Goal: Find specific page/section: Find specific page/section

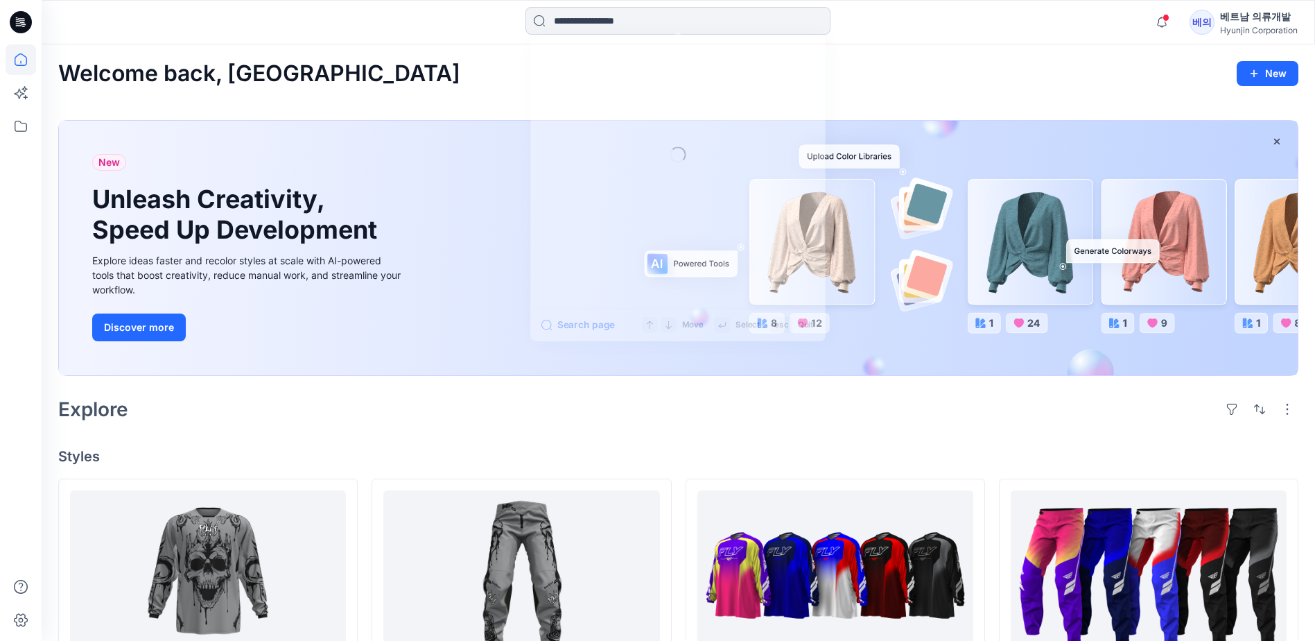
click at [645, 25] on input at bounding box center [678, 21] width 305 height 28
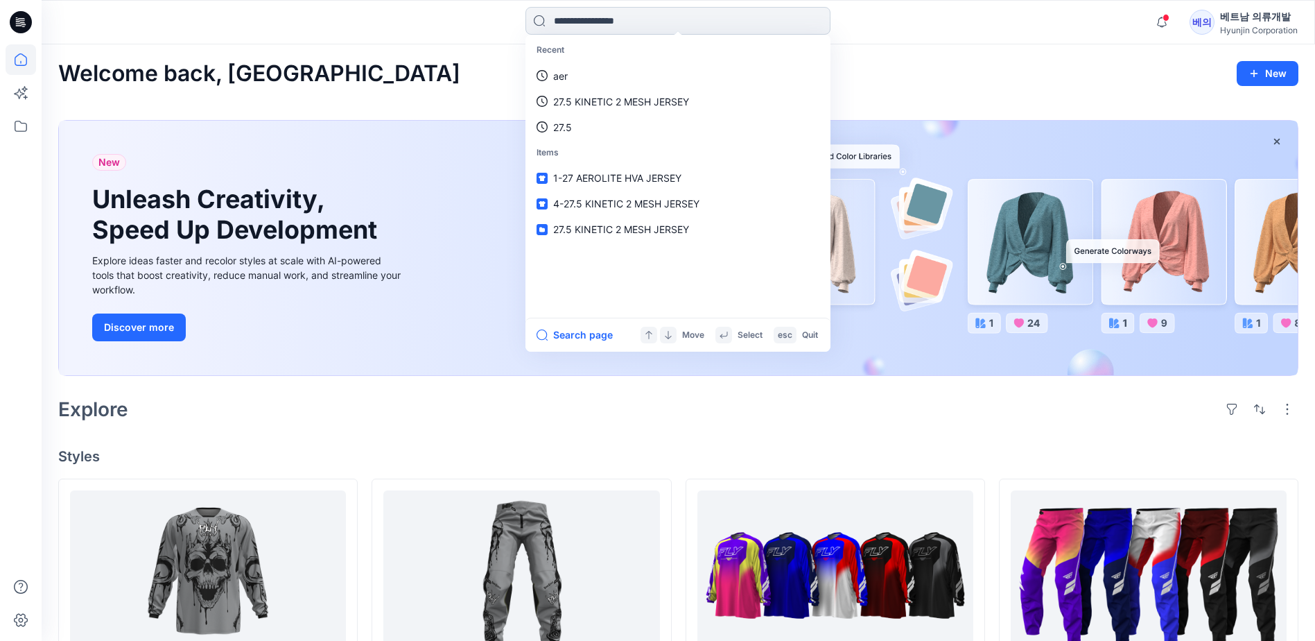
click at [599, 21] on input at bounding box center [678, 21] width 305 height 28
paste input "**********"
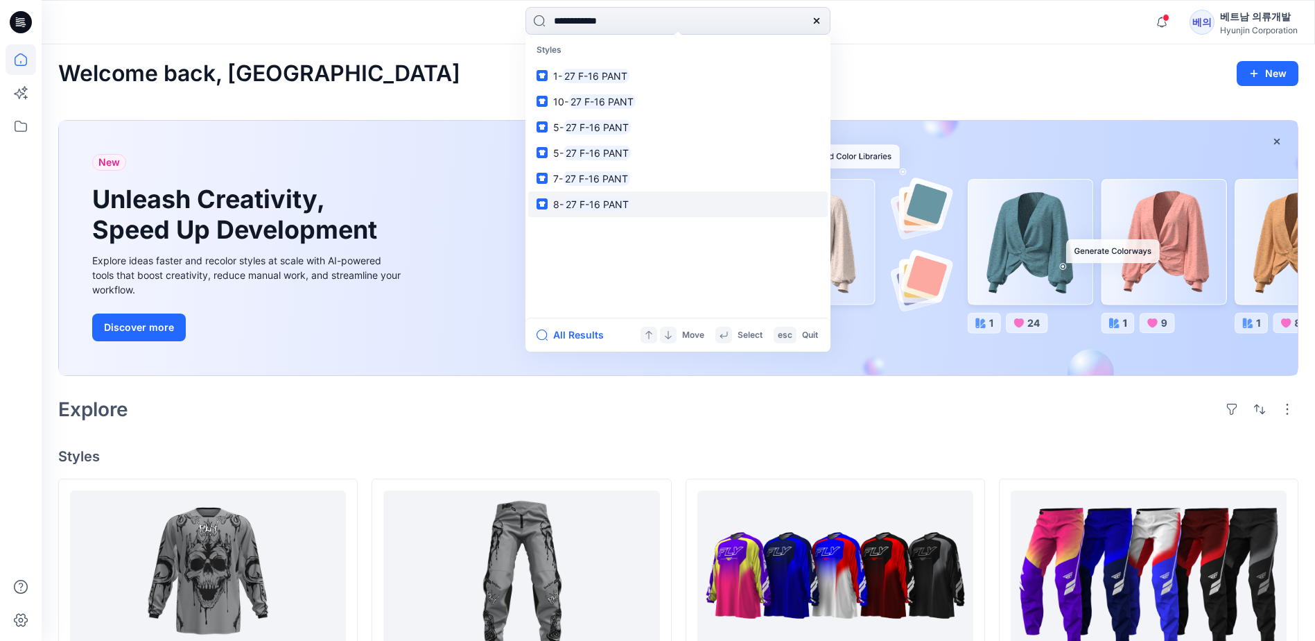
type input "**********"
click at [590, 206] on mark "27 F-16 PANT" at bounding box center [597, 204] width 67 height 16
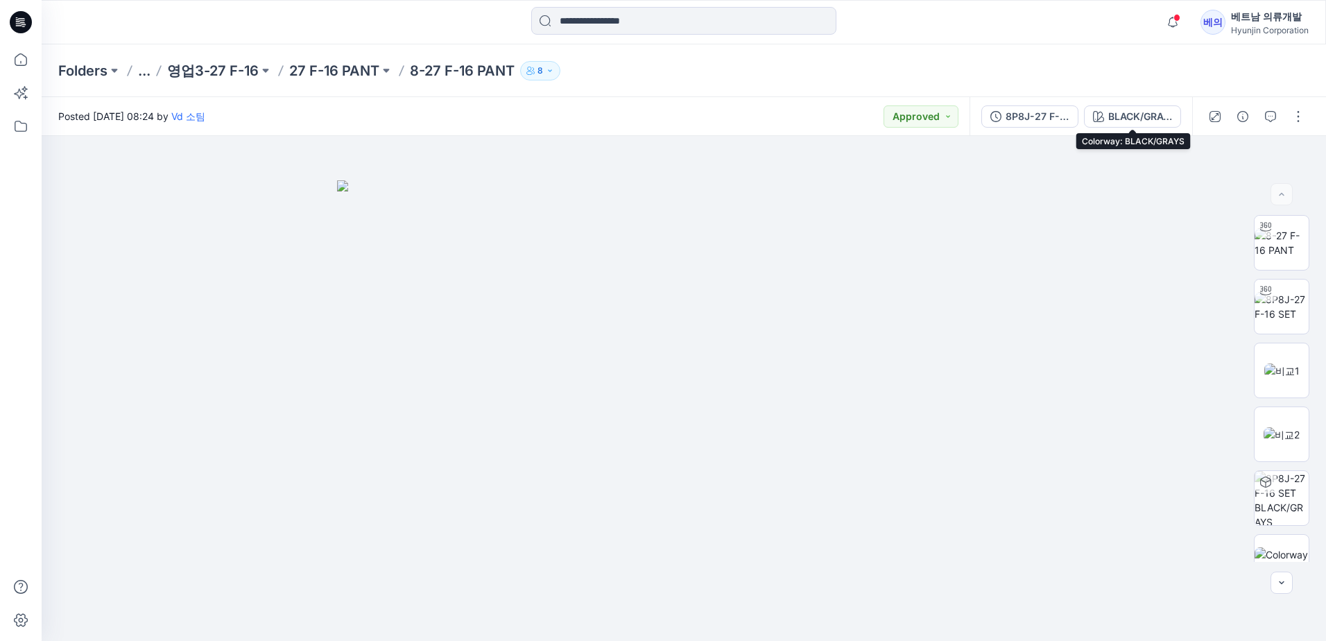
click at [1148, 110] on div "BLACK/GRAYS" at bounding box center [1140, 116] width 64 height 15
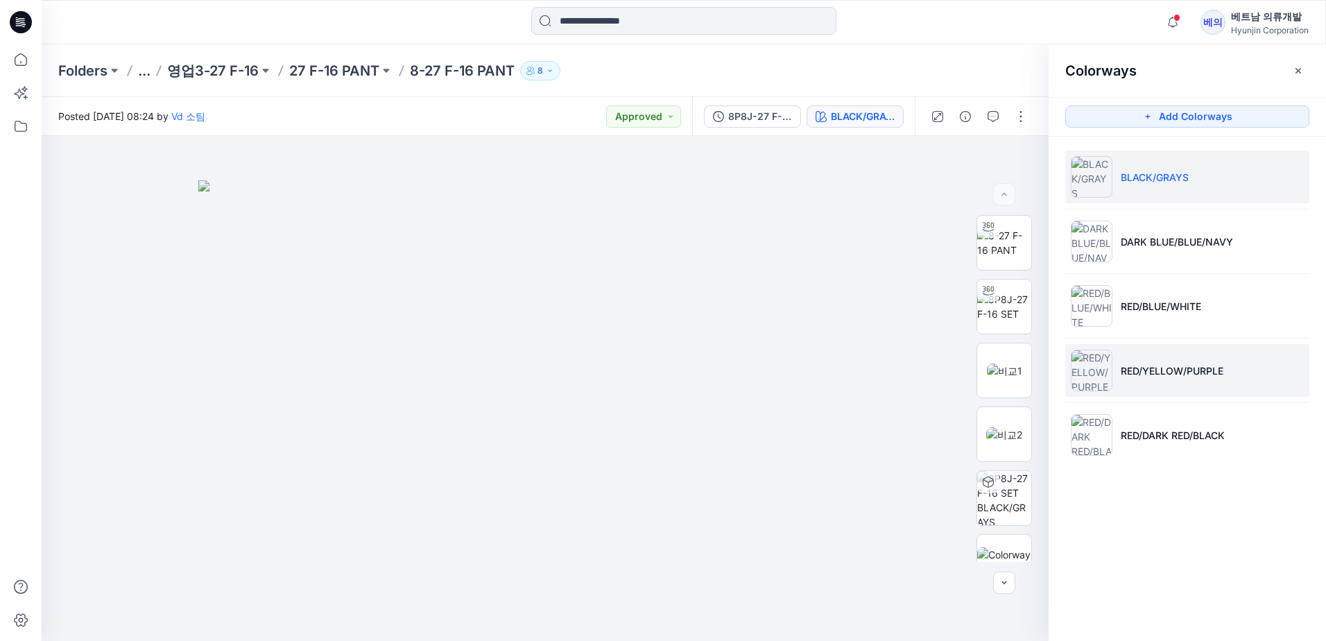
click at [1158, 370] on p "RED/YELLOW/PURPLE" at bounding box center [1171, 370] width 103 height 15
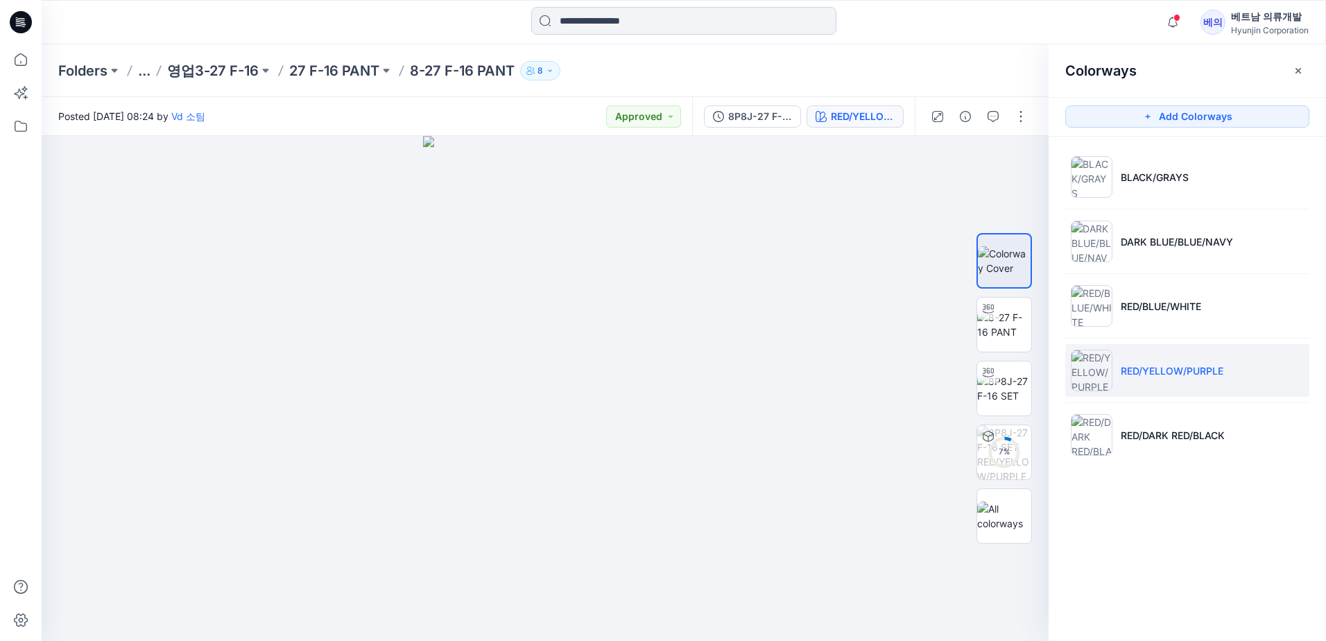
click at [661, 24] on input at bounding box center [683, 21] width 305 height 28
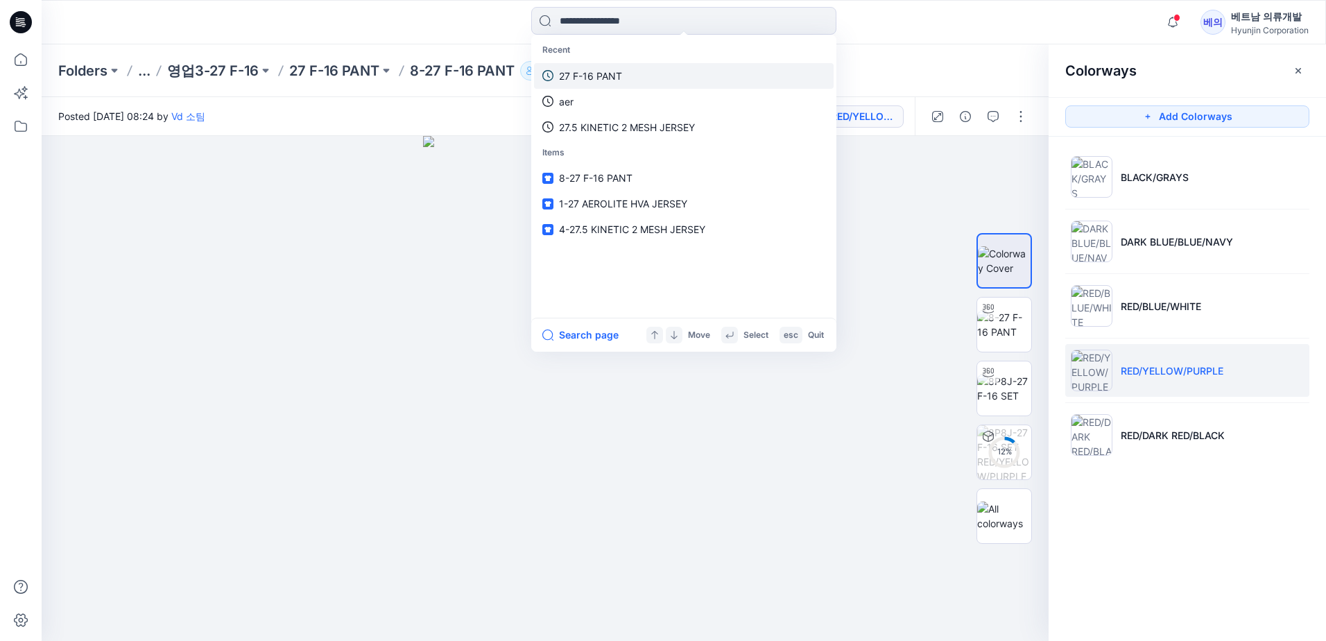
click at [600, 71] on p "27 F-16 PANT" at bounding box center [590, 76] width 63 height 15
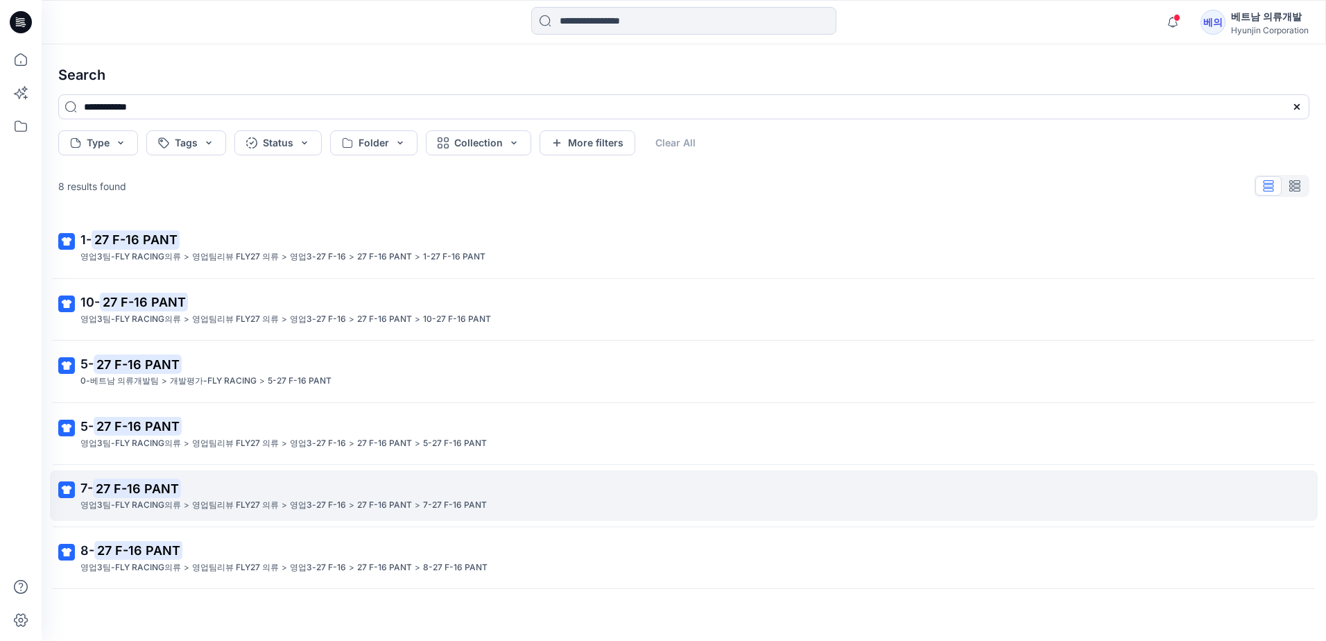
click at [249, 507] on p "영업팀리뷰 FLY27 의류" at bounding box center [235, 505] width 87 height 15
click at [249, 507] on div "**********" at bounding box center [684, 342] width 1284 height 596
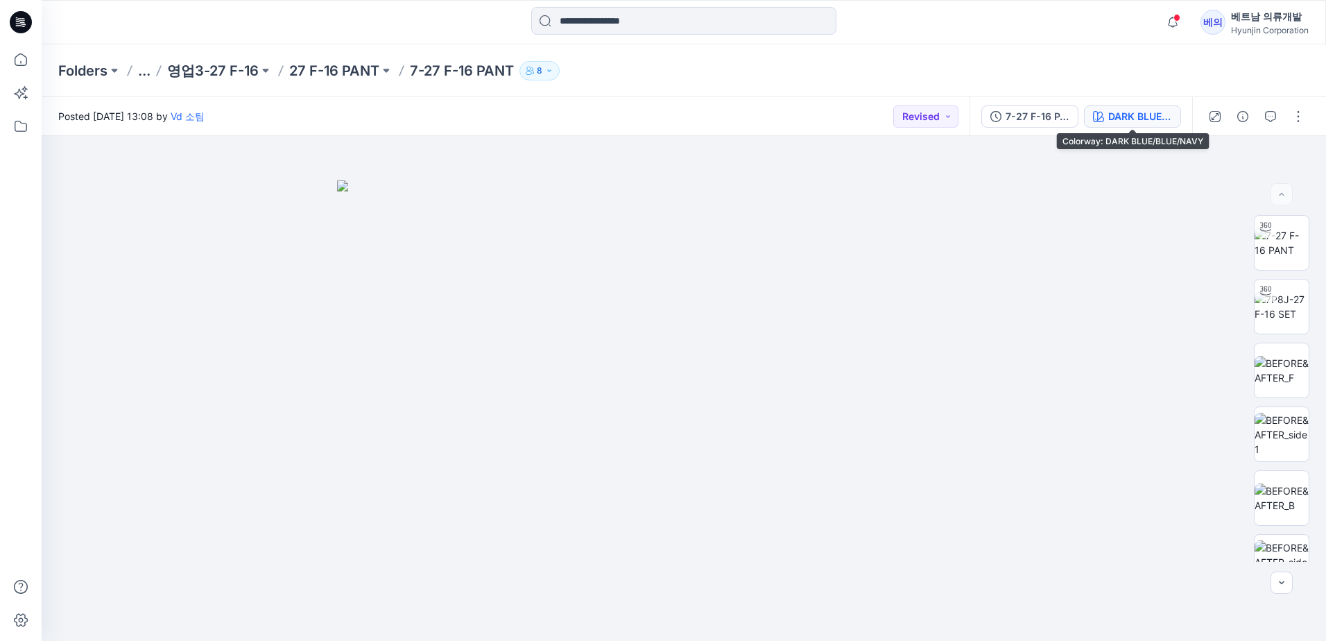
click at [1145, 115] on div "DARK BLUE/BLUE/NAVY" at bounding box center [1140, 116] width 64 height 15
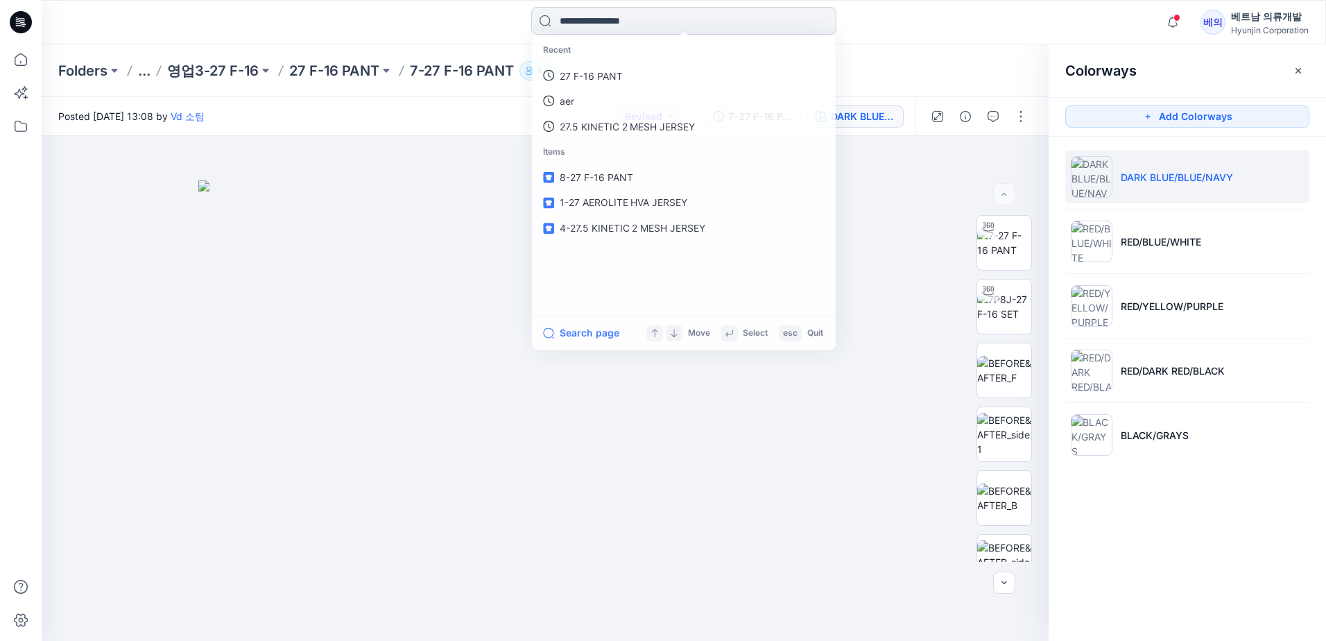
click at [629, 16] on input at bounding box center [683, 21] width 305 height 28
click at [601, 78] on p "27 F-16 PANT" at bounding box center [590, 76] width 63 height 15
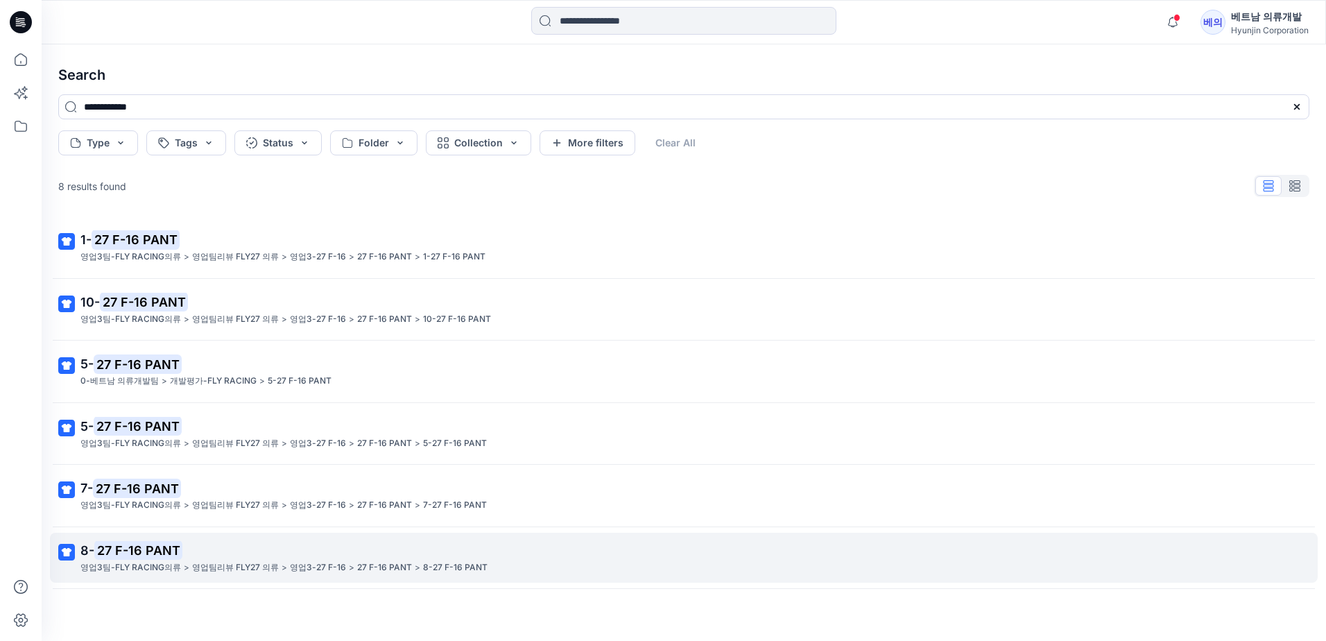
click at [127, 553] on mark "27 F-16 PANT" at bounding box center [138, 549] width 88 height 19
click at [127, 553] on div "**********" at bounding box center [684, 342] width 1284 height 596
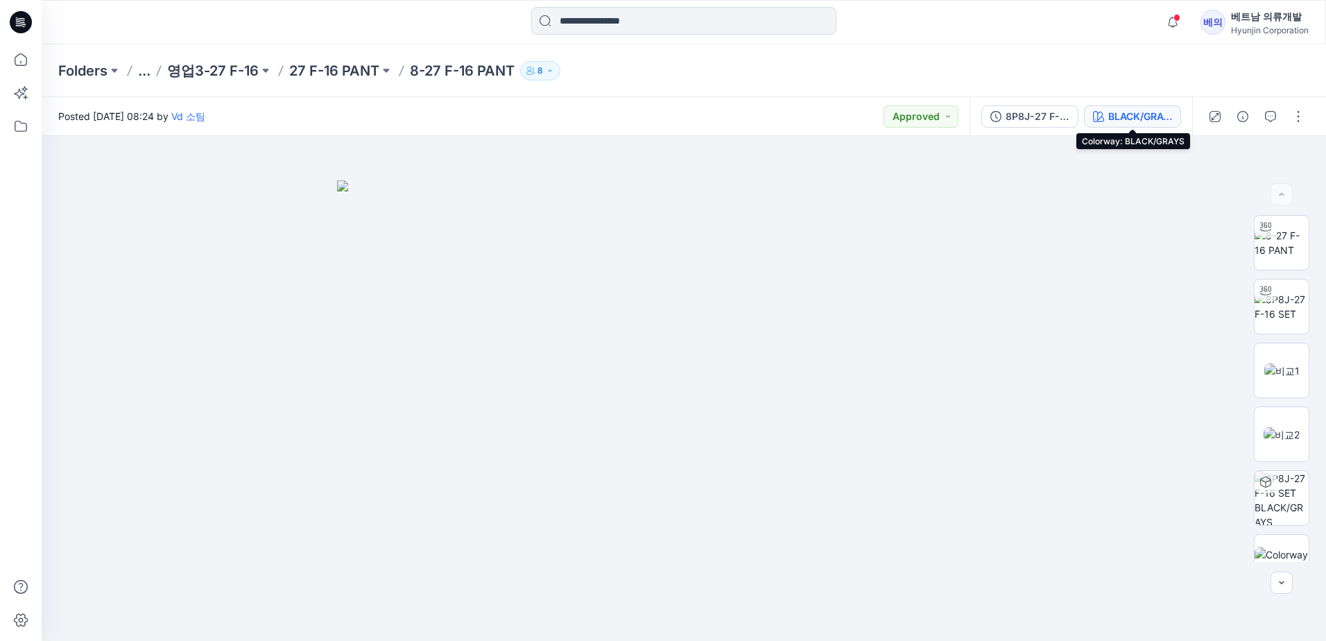
click at [1117, 121] on div "BLACK/GRAYS" at bounding box center [1140, 116] width 64 height 15
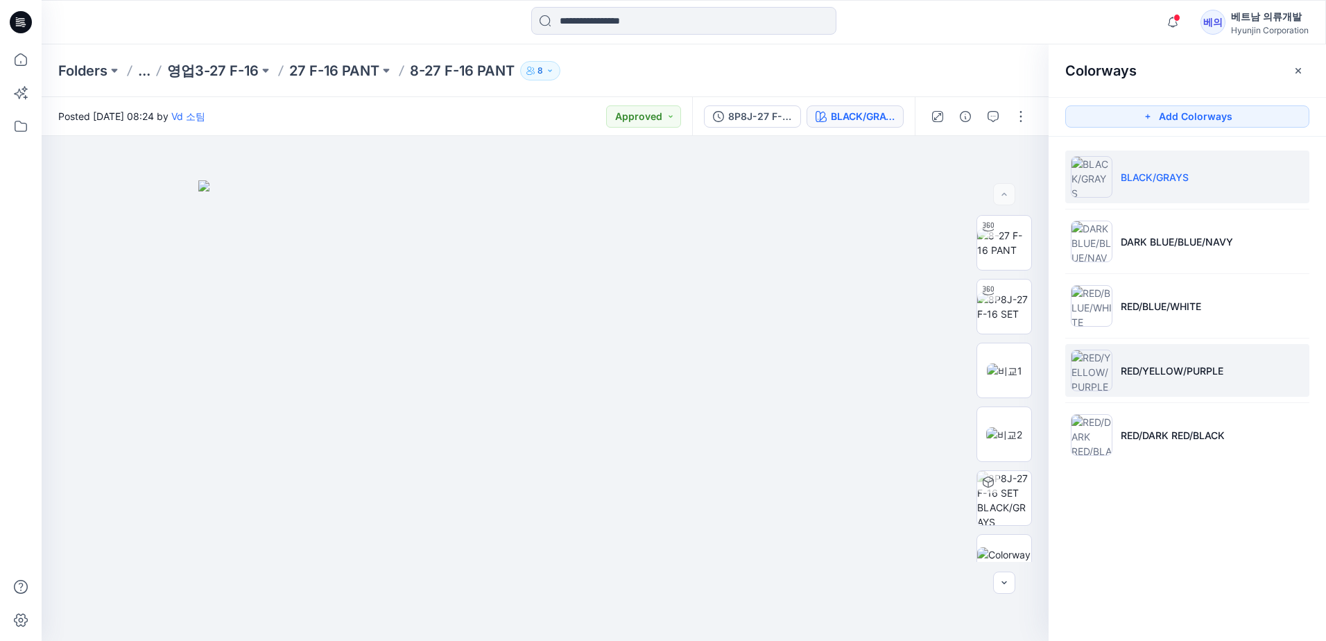
click at [1179, 365] on li "RED/YELLOW/PURPLE" at bounding box center [1187, 370] width 244 height 53
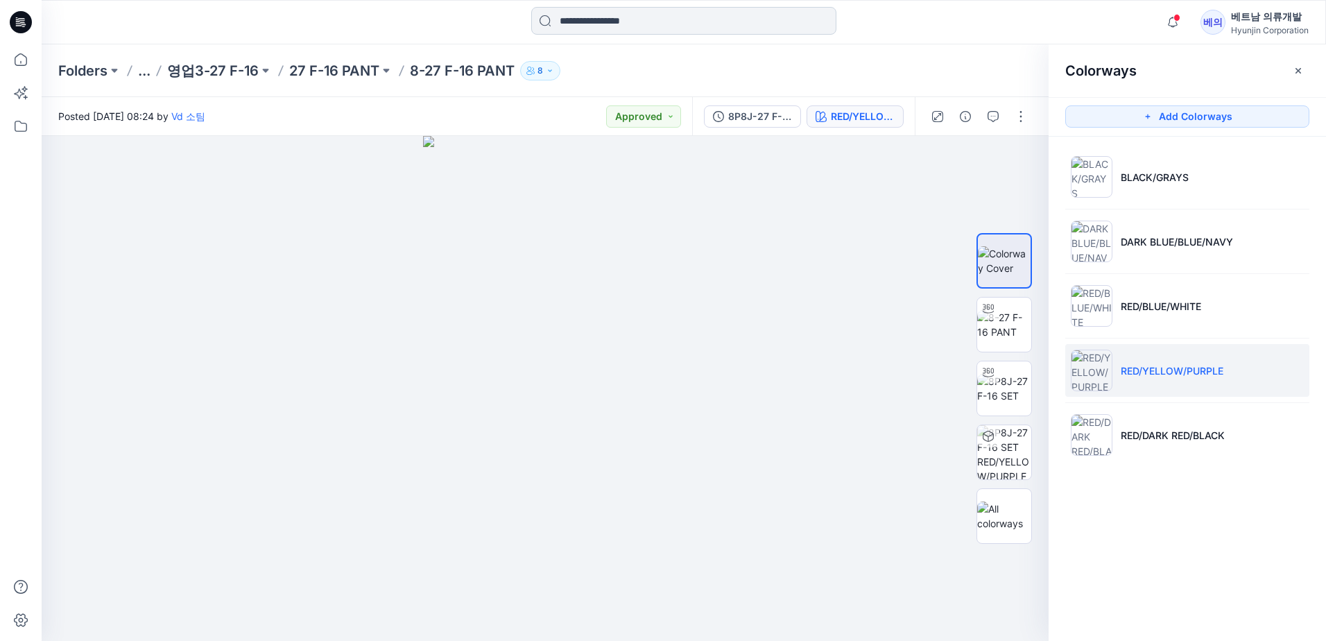
click at [612, 23] on input at bounding box center [683, 21] width 305 height 28
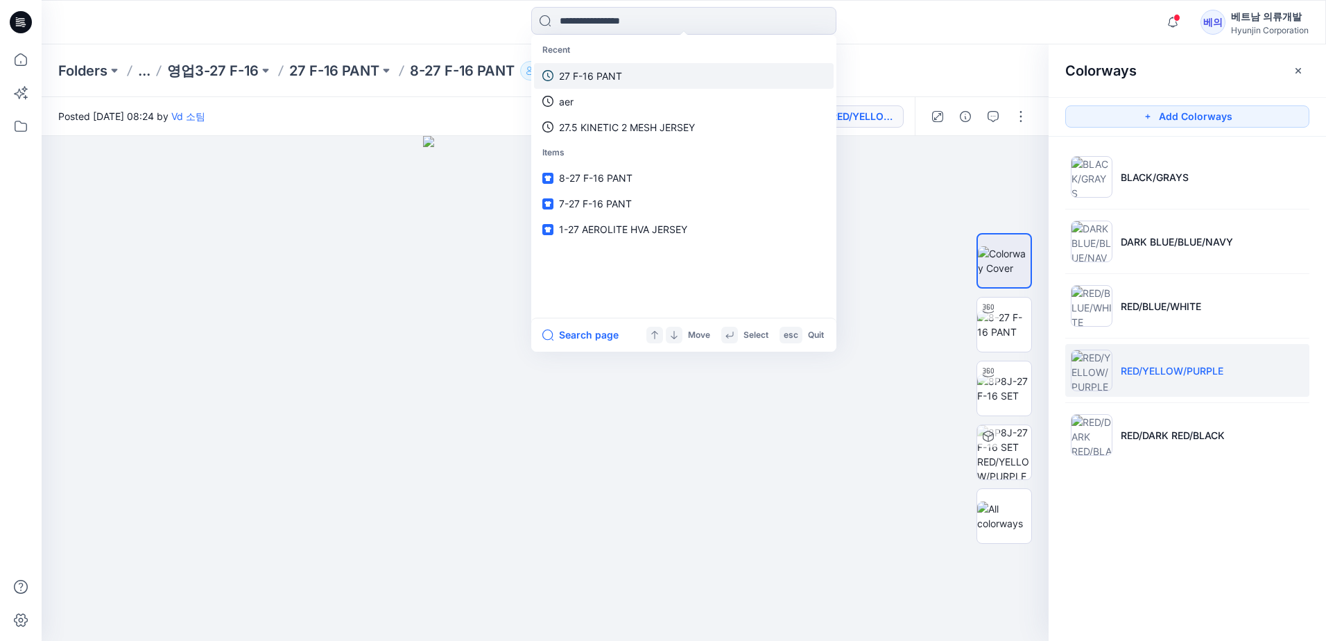
click at [594, 69] on p "27 F-16 PANT" at bounding box center [590, 76] width 63 height 15
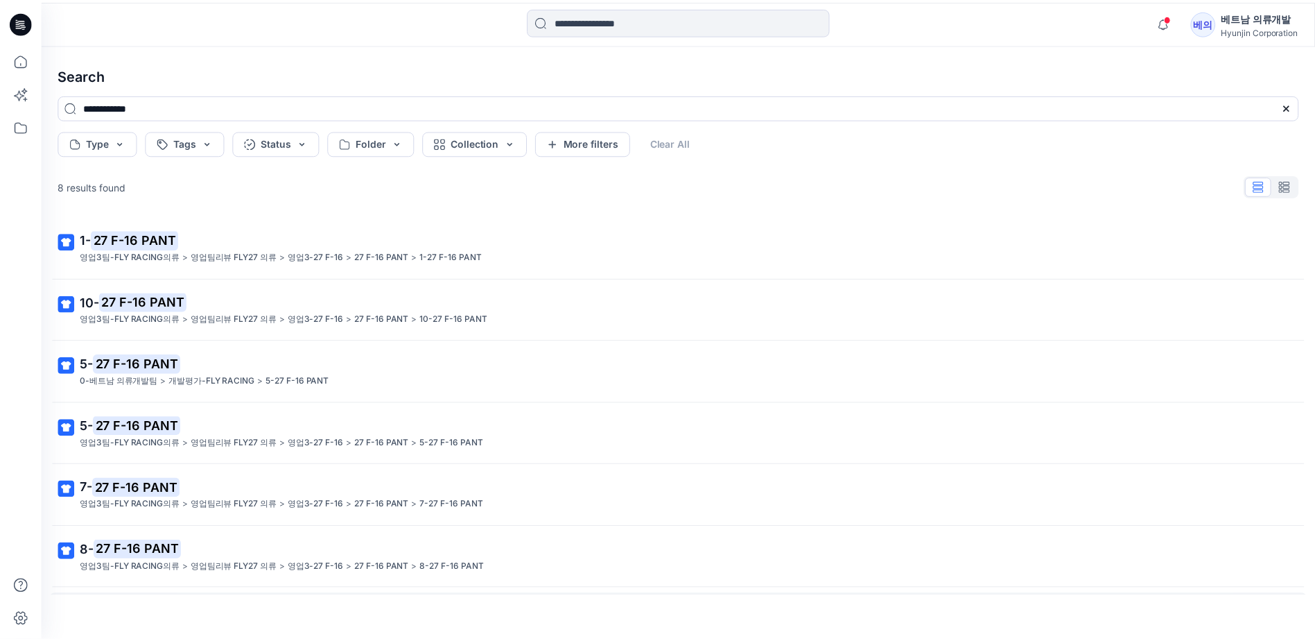
scroll to position [116, 0]
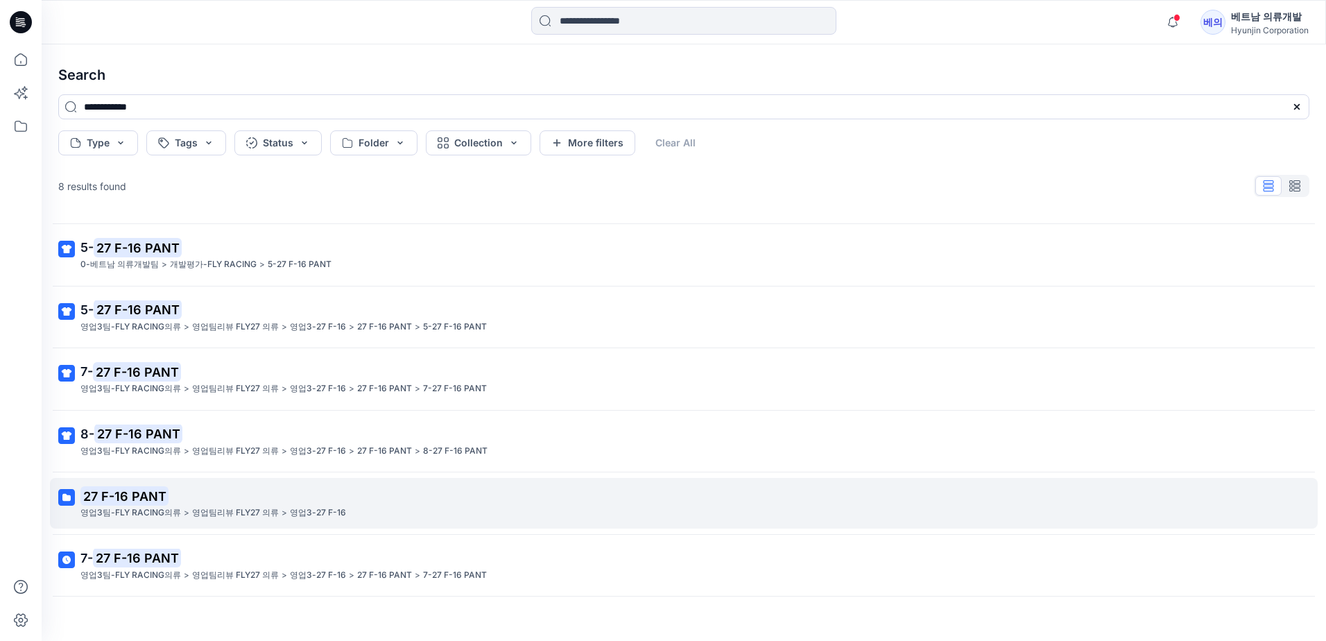
click at [204, 501] on p "27 F-16 PANT" at bounding box center [682, 495] width 1204 height 19
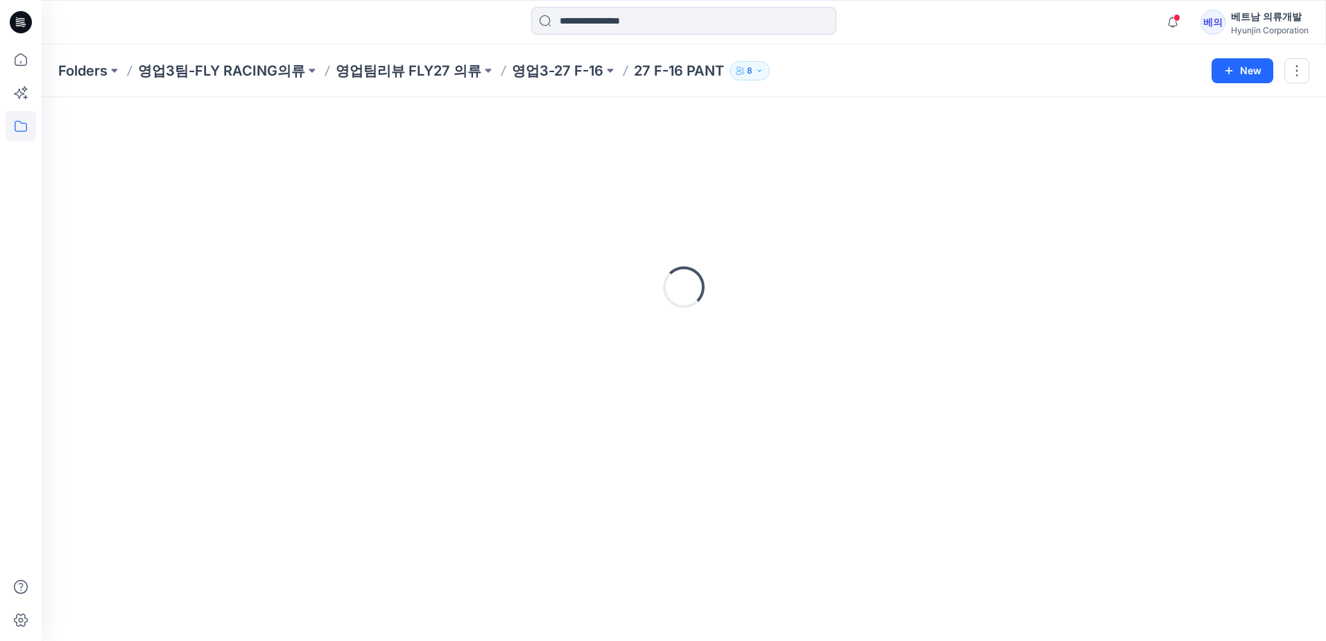
click at [204, 501] on div "Loading..." at bounding box center [684, 369] width 1284 height 544
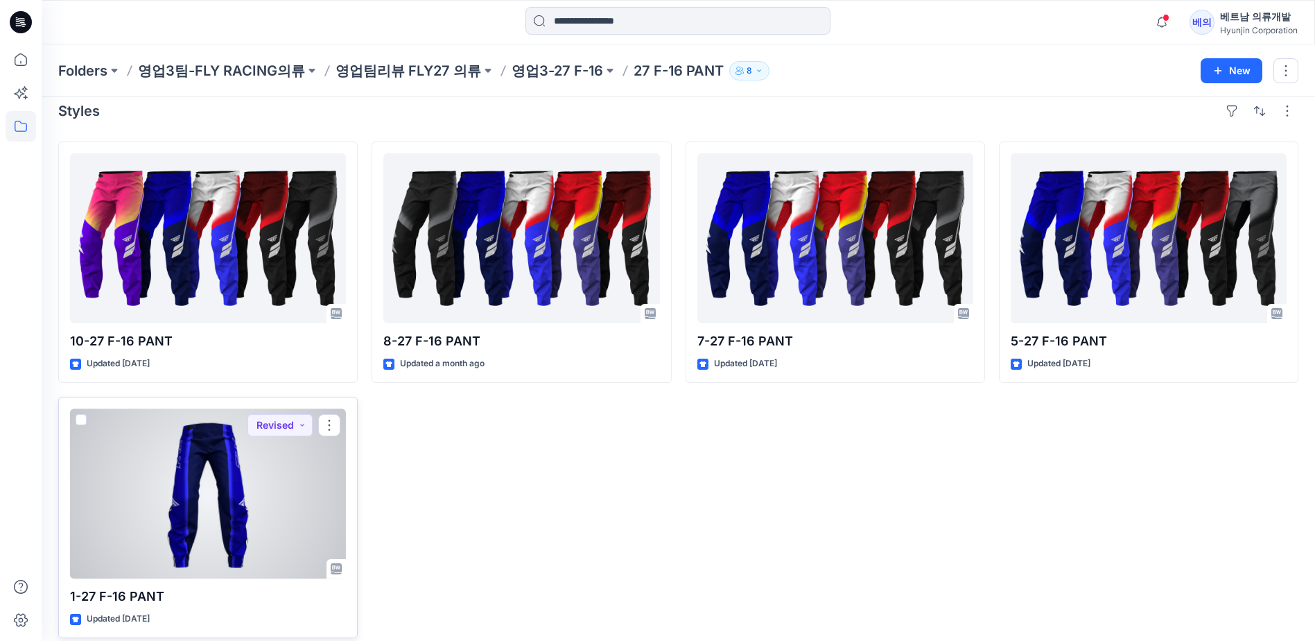
scroll to position [28, 0]
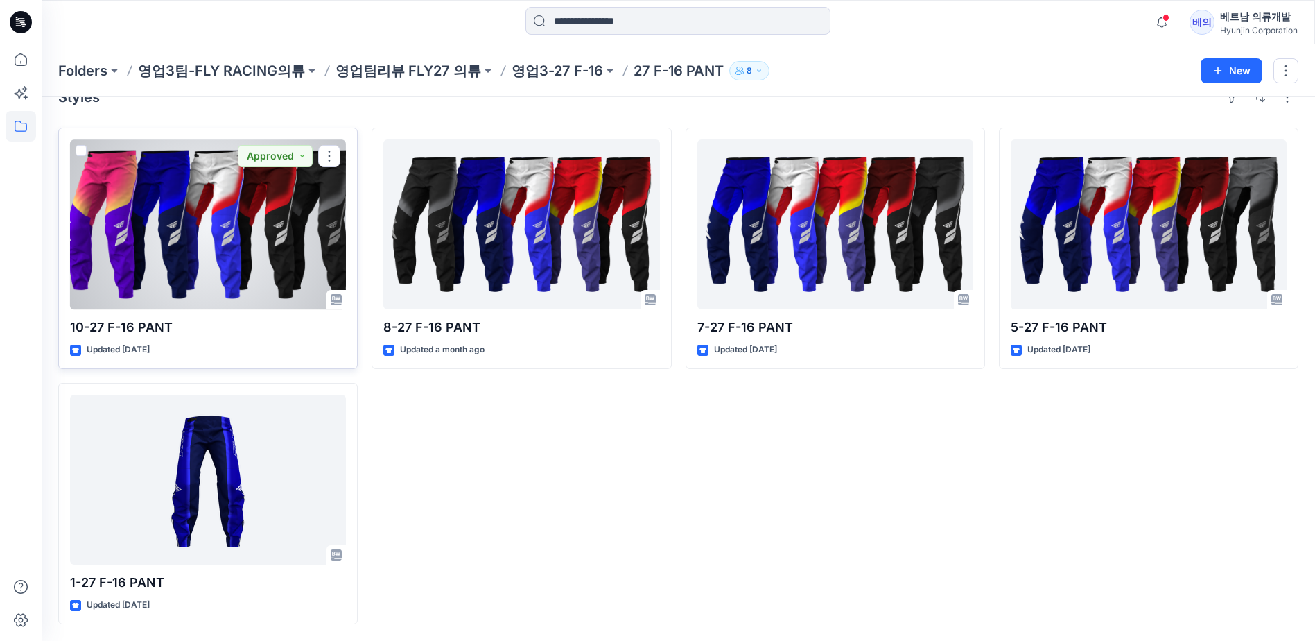
click at [225, 313] on div "10-27 F-16 PANT Updated [DATE] Approved" at bounding box center [208, 248] width 300 height 241
click at [137, 330] on p "10-27 F-16 PANT" at bounding box center [208, 327] width 276 height 19
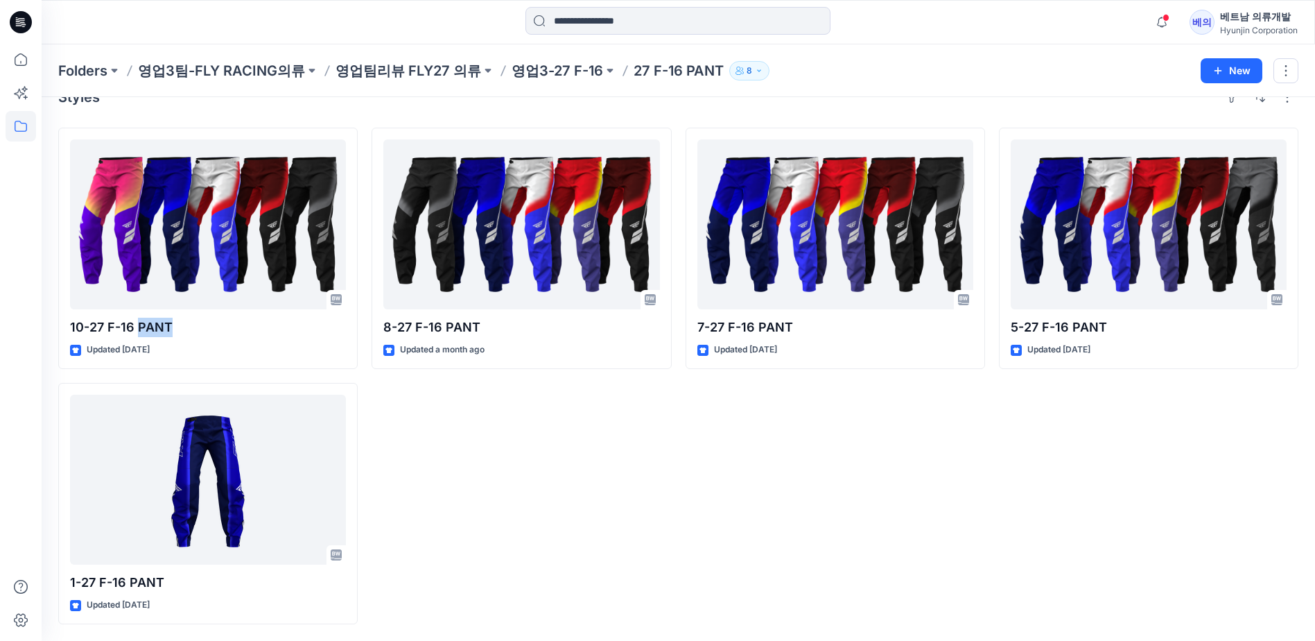
drag, startPoint x: 137, startPoint y: 330, endPoint x: 228, endPoint y: 252, distance: 120.5
click at [228, 252] on div at bounding box center [208, 224] width 276 height 170
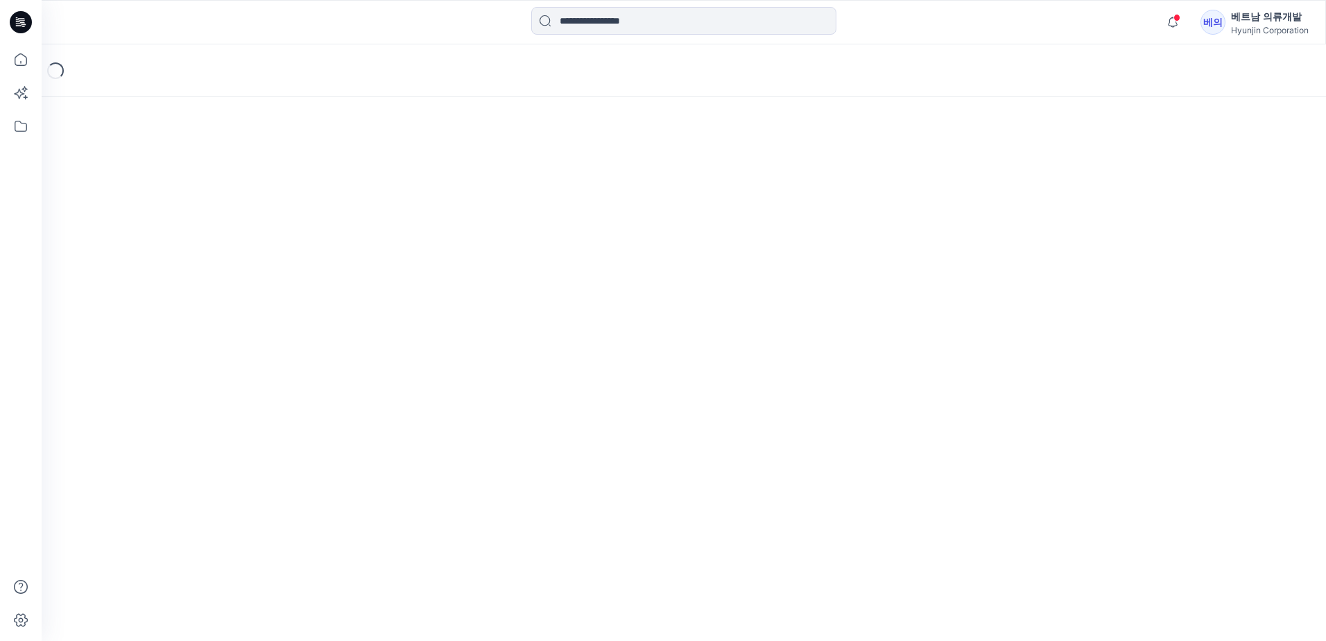
click at [228, 252] on div "Loading..." at bounding box center [684, 342] width 1284 height 596
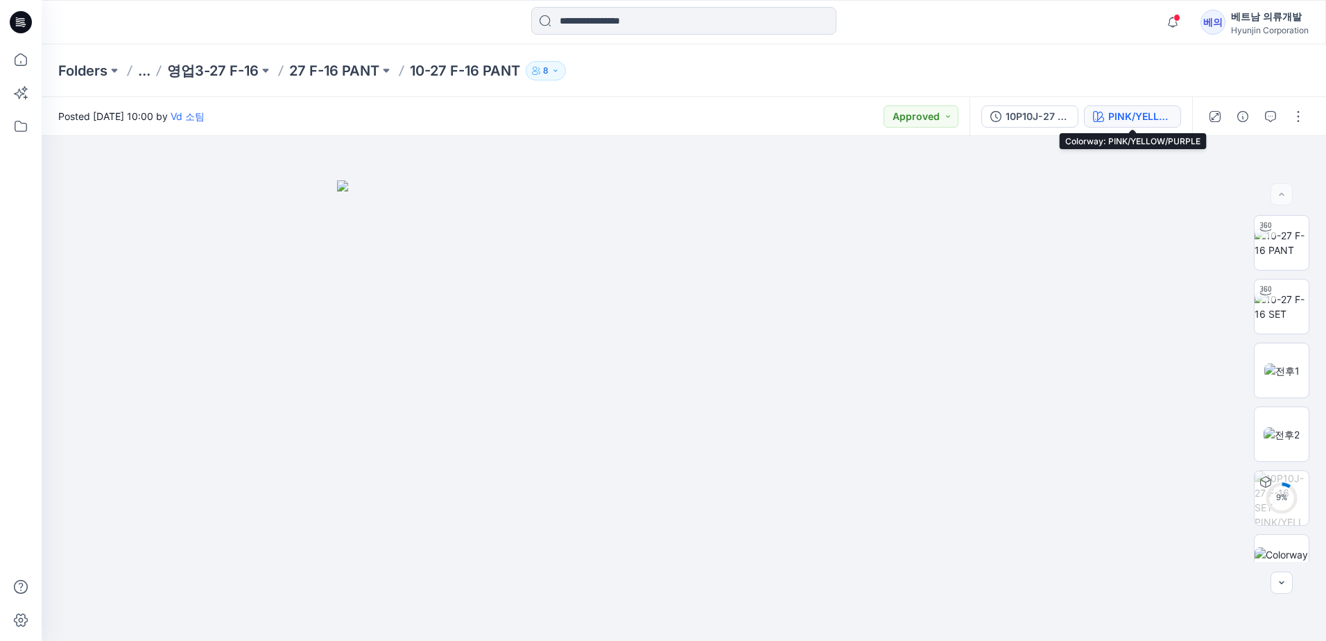
click at [1154, 121] on div "PINK/YELLOW/PURPLE" at bounding box center [1140, 116] width 64 height 15
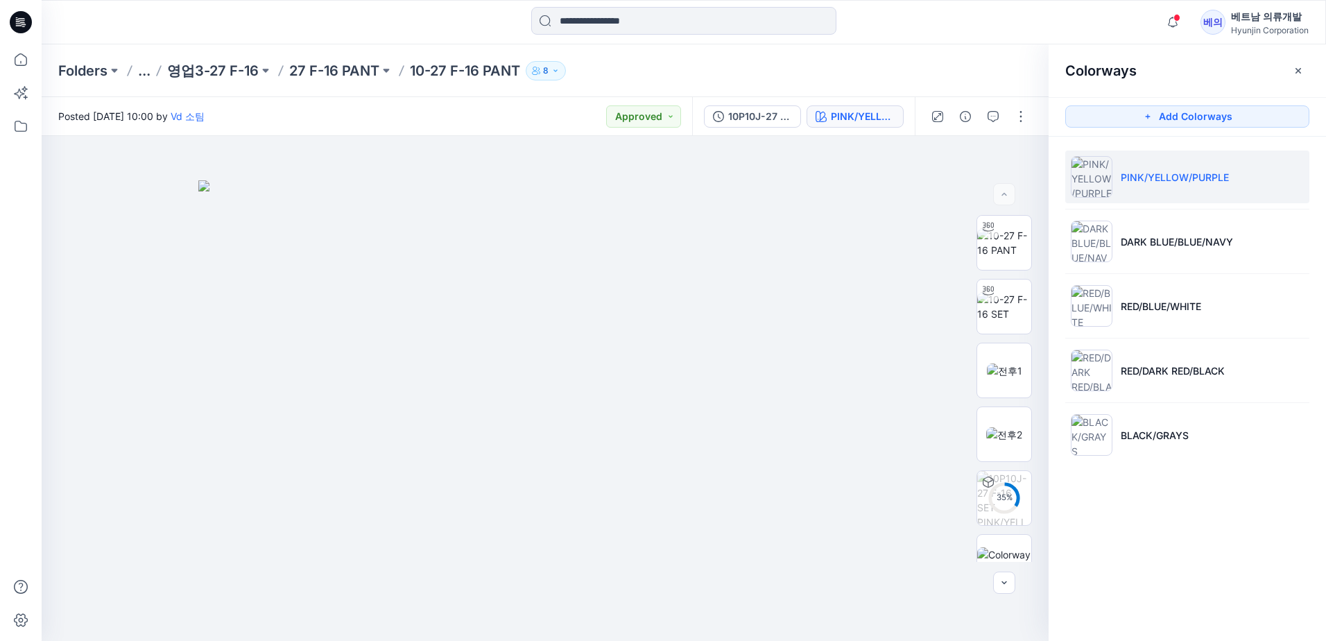
click at [1177, 184] on li "PINK/YELLOW/PURPLE" at bounding box center [1187, 176] width 244 height 53
drag, startPoint x: 631, startPoint y: 431, endPoint x: 452, endPoint y: 395, distance: 182.5
click at [452, 395] on div at bounding box center [545, 388] width 1007 height 505
drag, startPoint x: 594, startPoint y: 474, endPoint x: 527, endPoint y: 456, distance: 69.6
click at [527, 456] on div at bounding box center [545, 388] width 1007 height 505
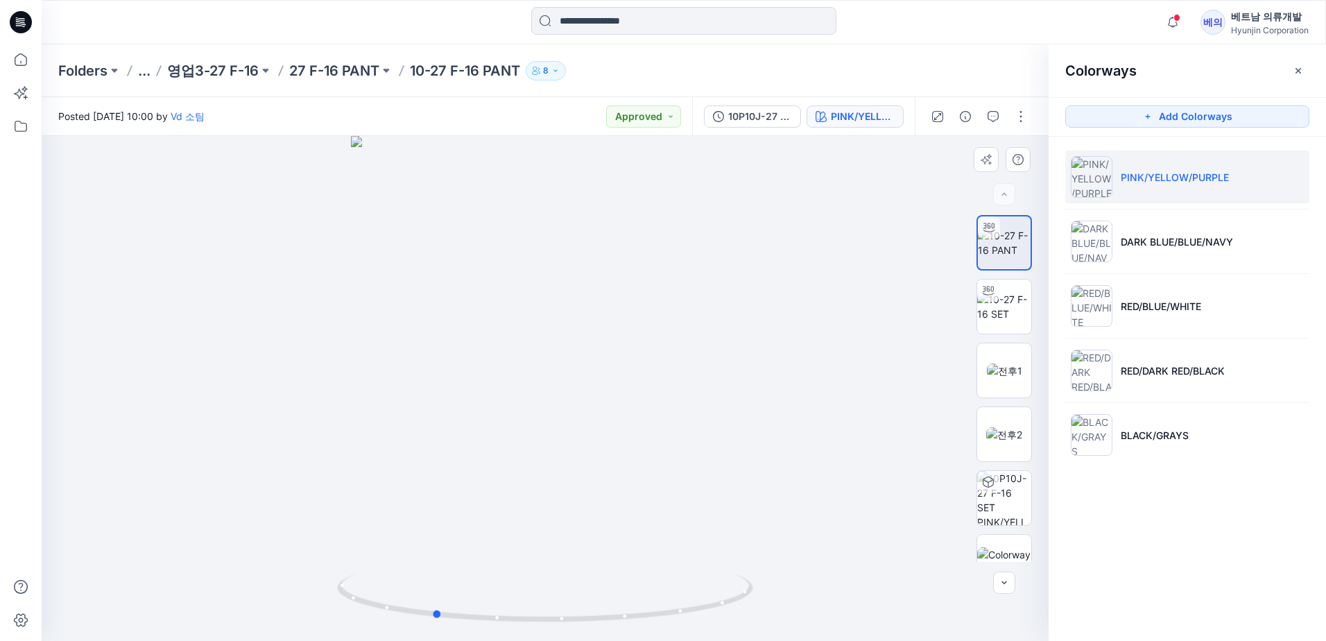
drag, startPoint x: 666, startPoint y: 462, endPoint x: 420, endPoint y: 376, distance: 259.8
click at [421, 376] on div at bounding box center [545, 388] width 1007 height 505
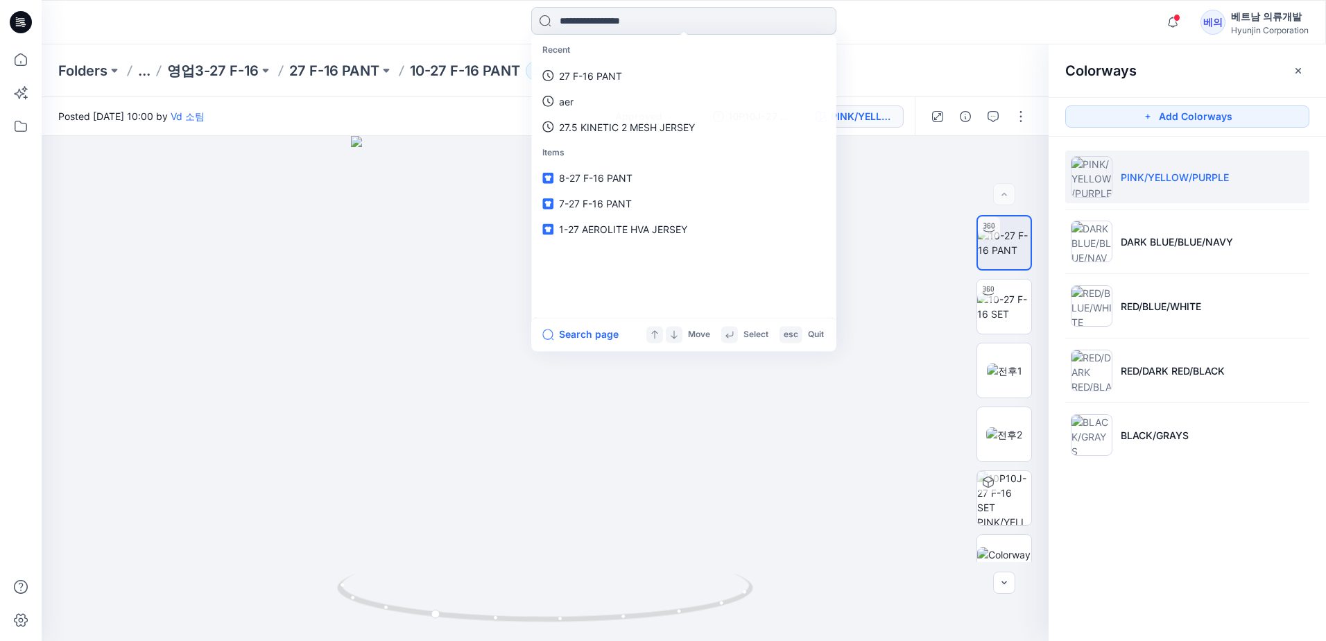
click at [598, 16] on input at bounding box center [683, 21] width 305 height 28
paste input "**********"
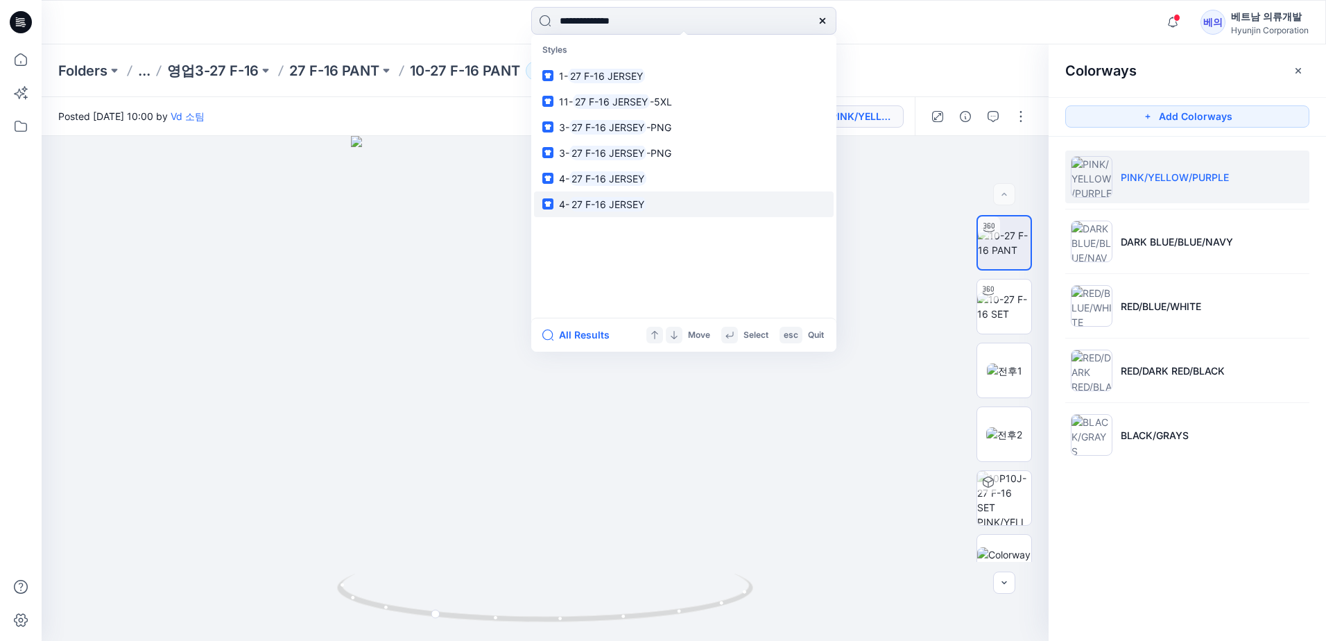
type input "**********"
click at [607, 208] on mark "27 F-16 JERSEY" at bounding box center [607, 204] width 77 height 16
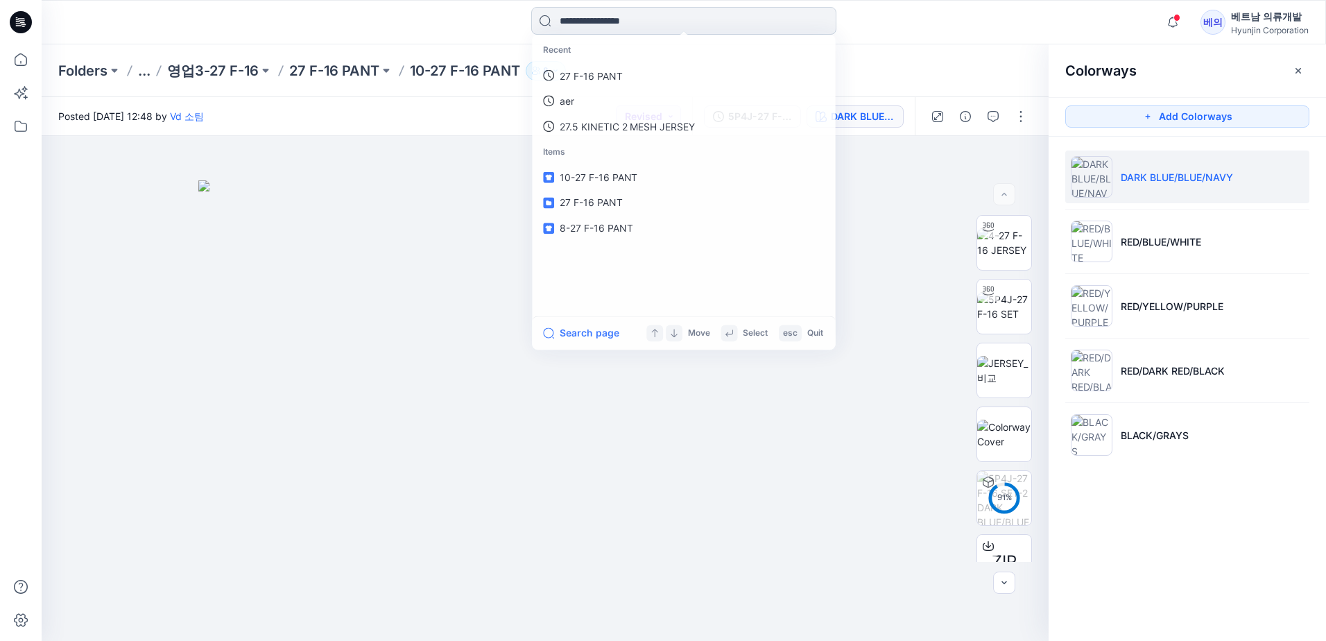
click at [576, 24] on input at bounding box center [683, 21] width 305 height 28
paste input "**********"
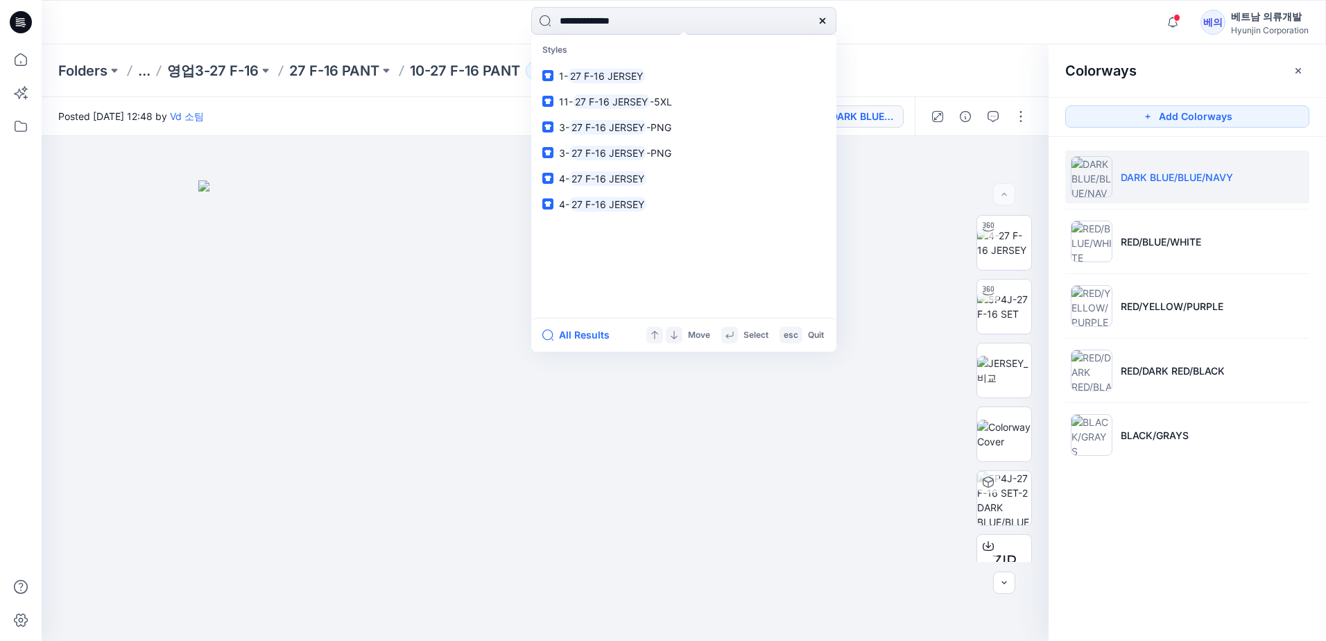
type input "**********"
click at [823, 24] on icon at bounding box center [822, 20] width 11 height 11
drag, startPoint x: 691, startPoint y: 18, endPoint x: 679, endPoint y: 19, distance: 11.1
click at [688, 18] on input at bounding box center [683, 21] width 305 height 28
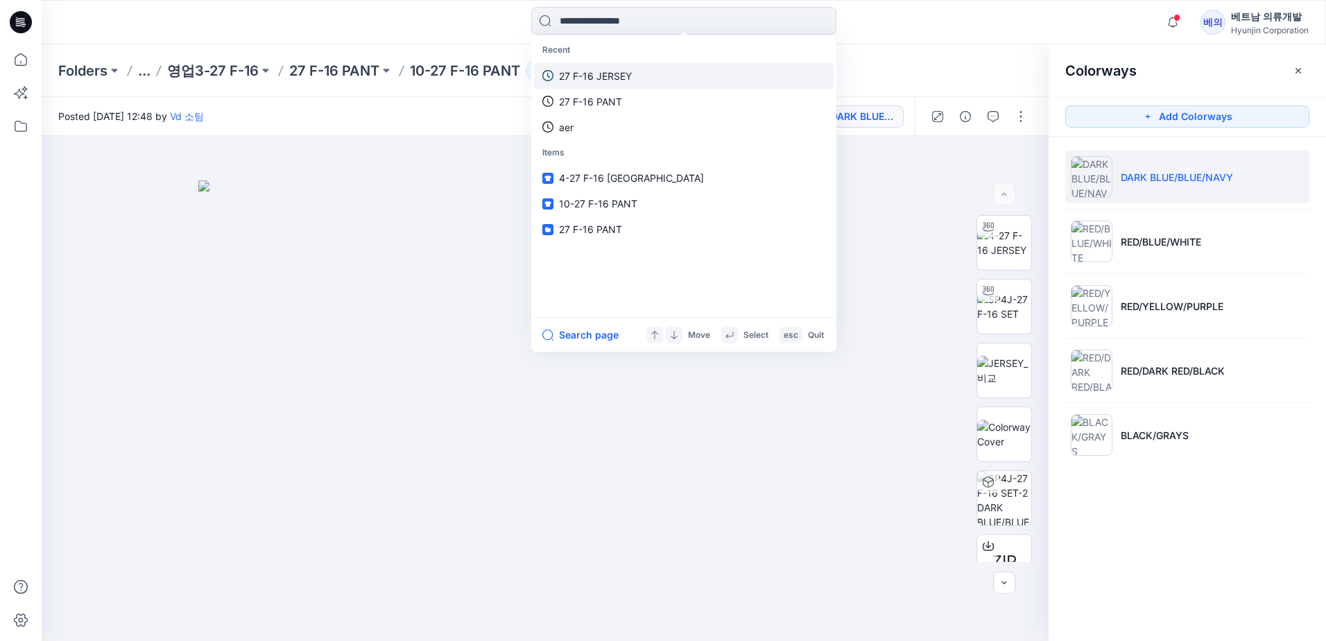
click at [610, 83] on p "27 F-16 JERSEY" at bounding box center [595, 76] width 73 height 15
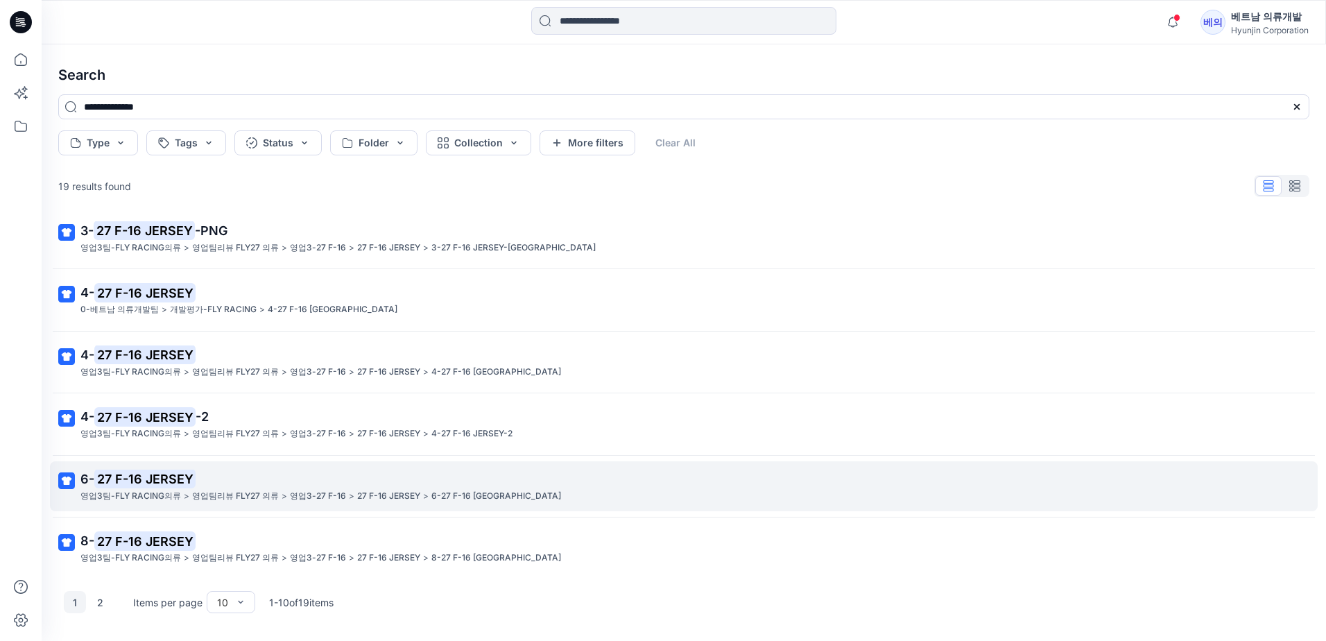
scroll to position [263, 0]
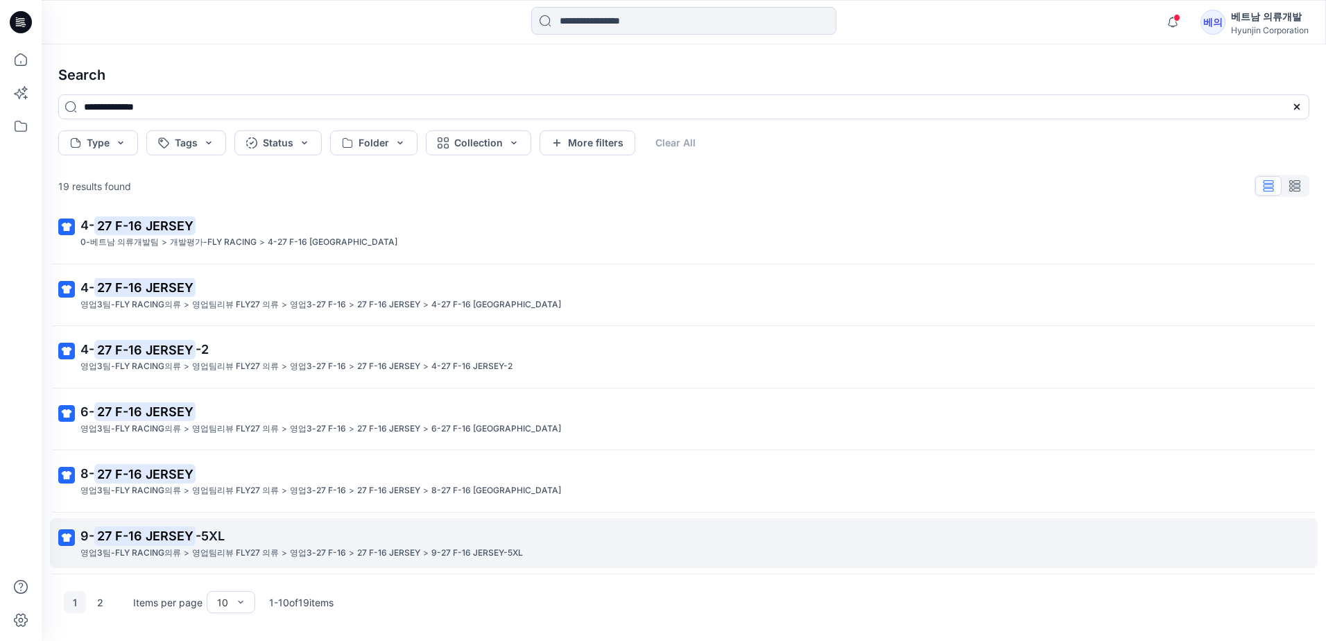
click at [170, 555] on p "영업3팀-FLY RACING의류" at bounding box center [130, 553] width 101 height 15
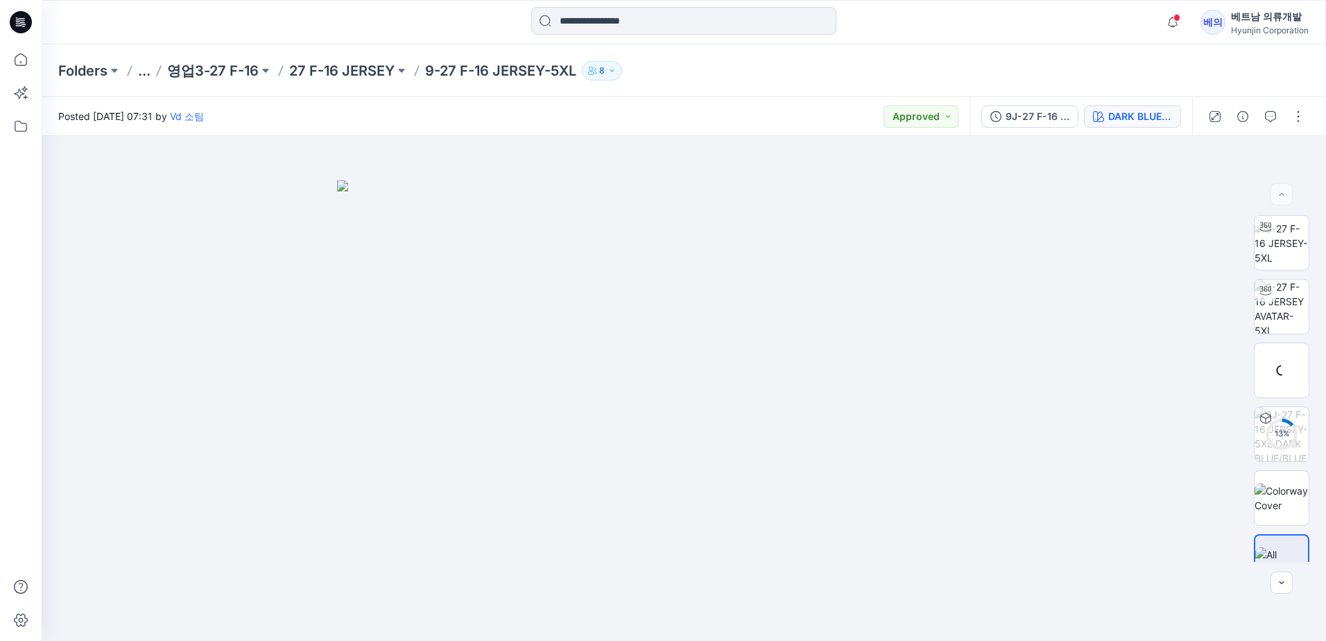
click at [1120, 112] on div "DARK BLUE/BLUE/NAVY" at bounding box center [1140, 116] width 64 height 15
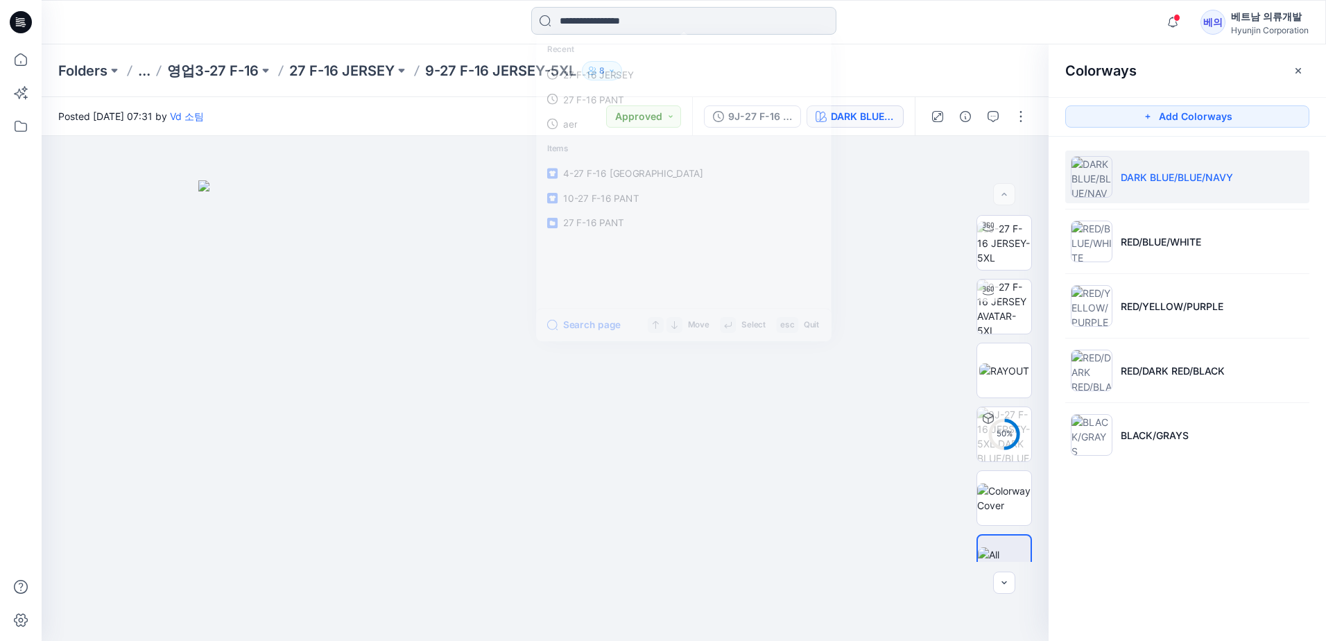
click at [610, 15] on input at bounding box center [683, 21] width 305 height 28
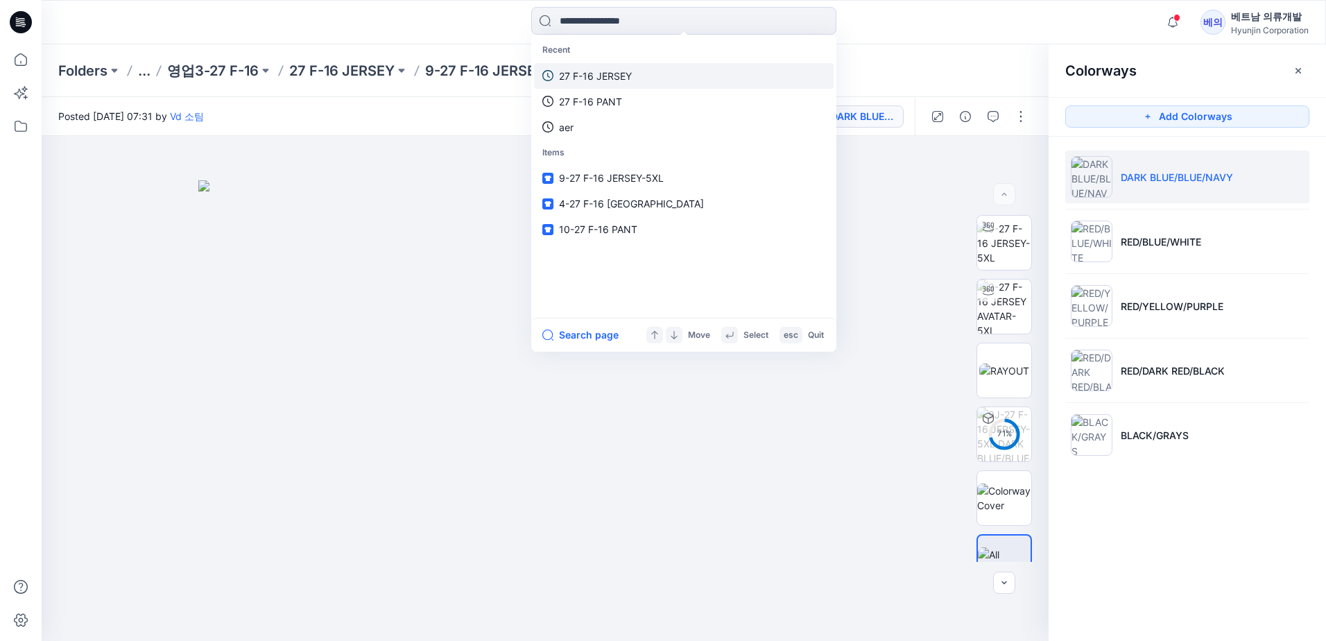
click at [594, 77] on p "27 F-16 JERSEY" at bounding box center [595, 76] width 73 height 15
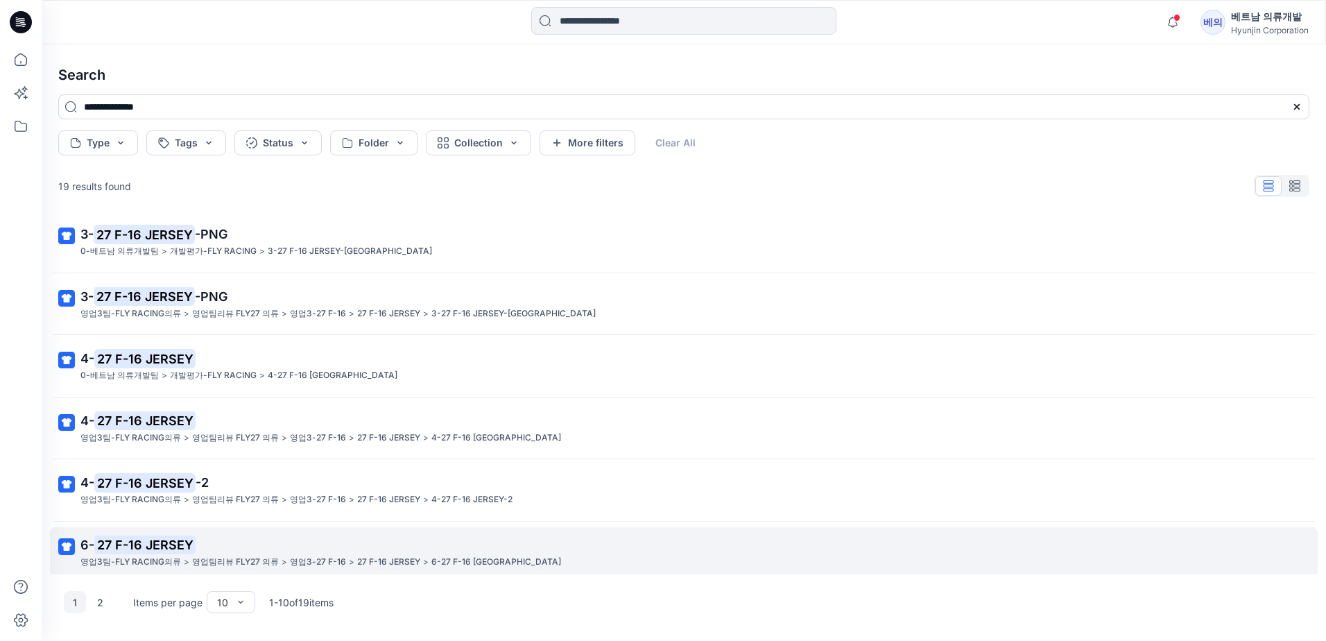
scroll to position [263, 0]
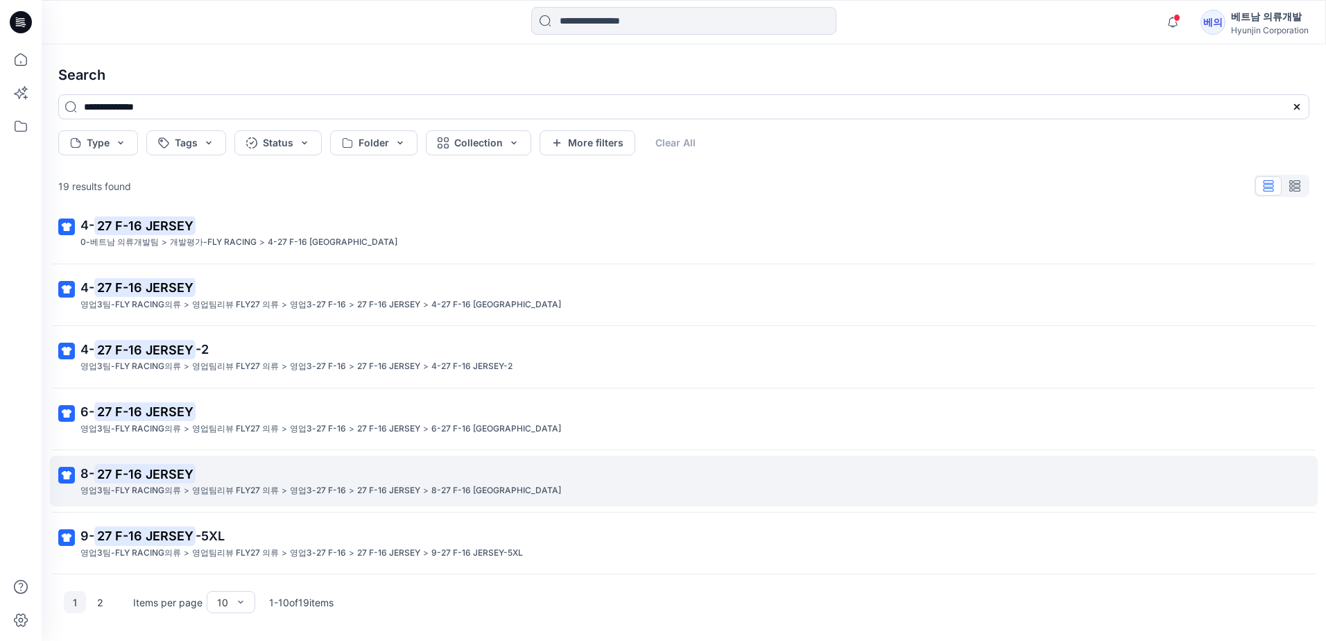
click at [158, 476] on mark "27 F-16 JERSEY" at bounding box center [144, 473] width 101 height 19
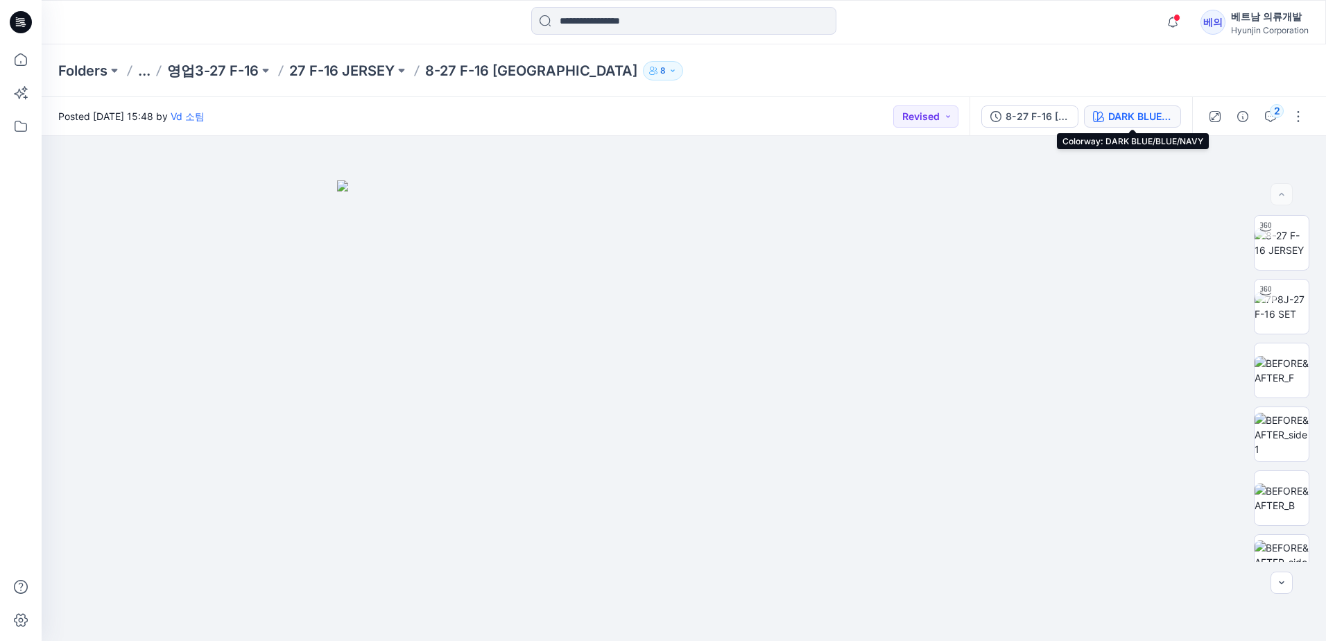
click at [1134, 121] on div "DARK BLUE/BLUE/NAVY" at bounding box center [1140, 116] width 64 height 15
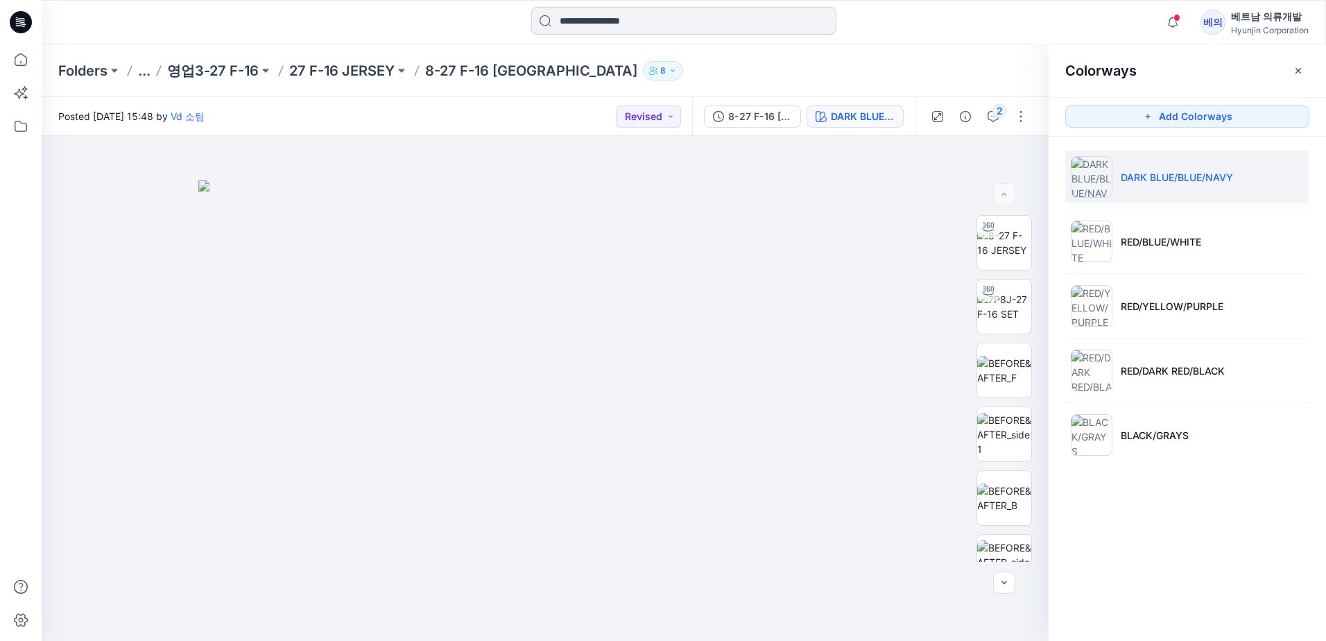
click at [640, 26] on input at bounding box center [683, 21] width 305 height 28
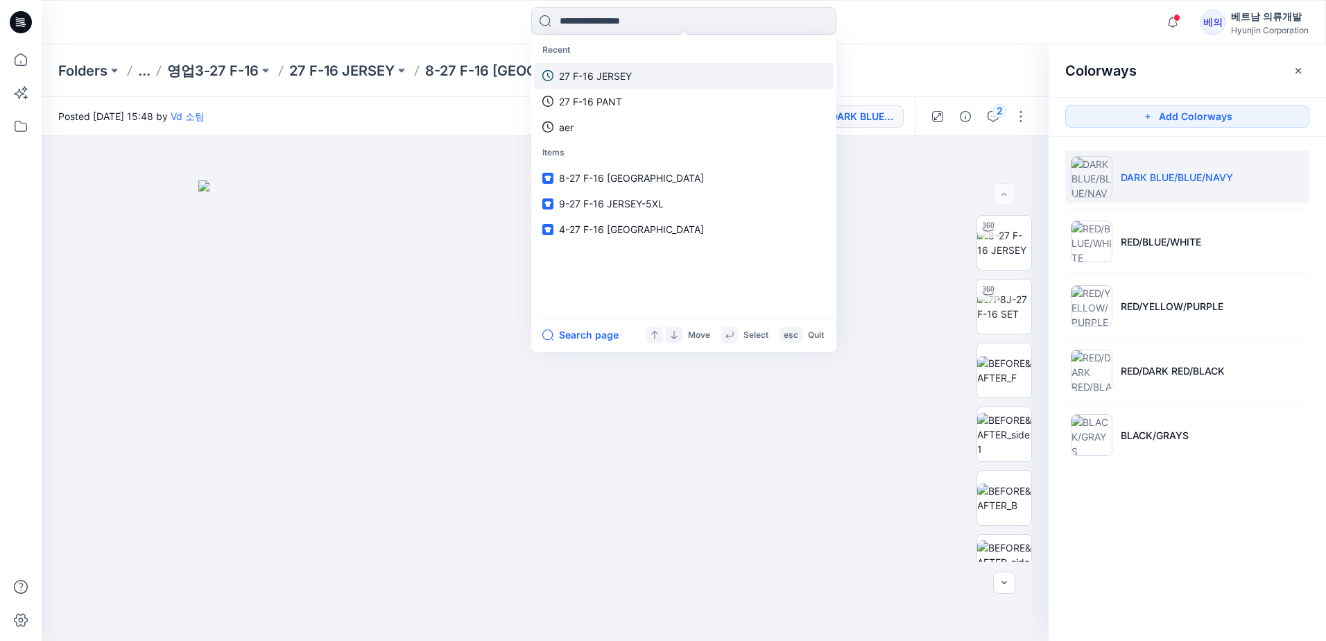
click at [571, 71] on p "27 F-16 JERSEY" at bounding box center [595, 76] width 73 height 15
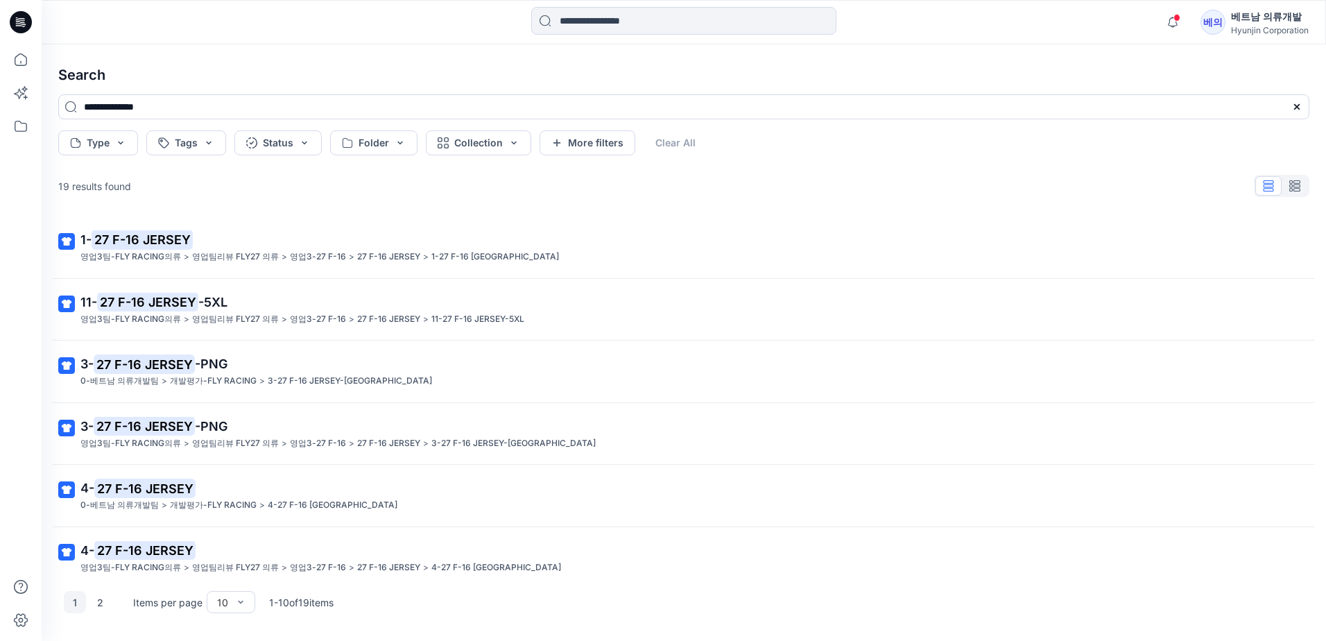
click at [161, 277] on div "1- 27 F-16 JERSEY 영업3팀-FLY RACING의류 > 영업팀리뷰 FLY27 의류 > 영업3-27 F-16 > 27 F-16 [G…" at bounding box center [683, 395] width 1273 height 358
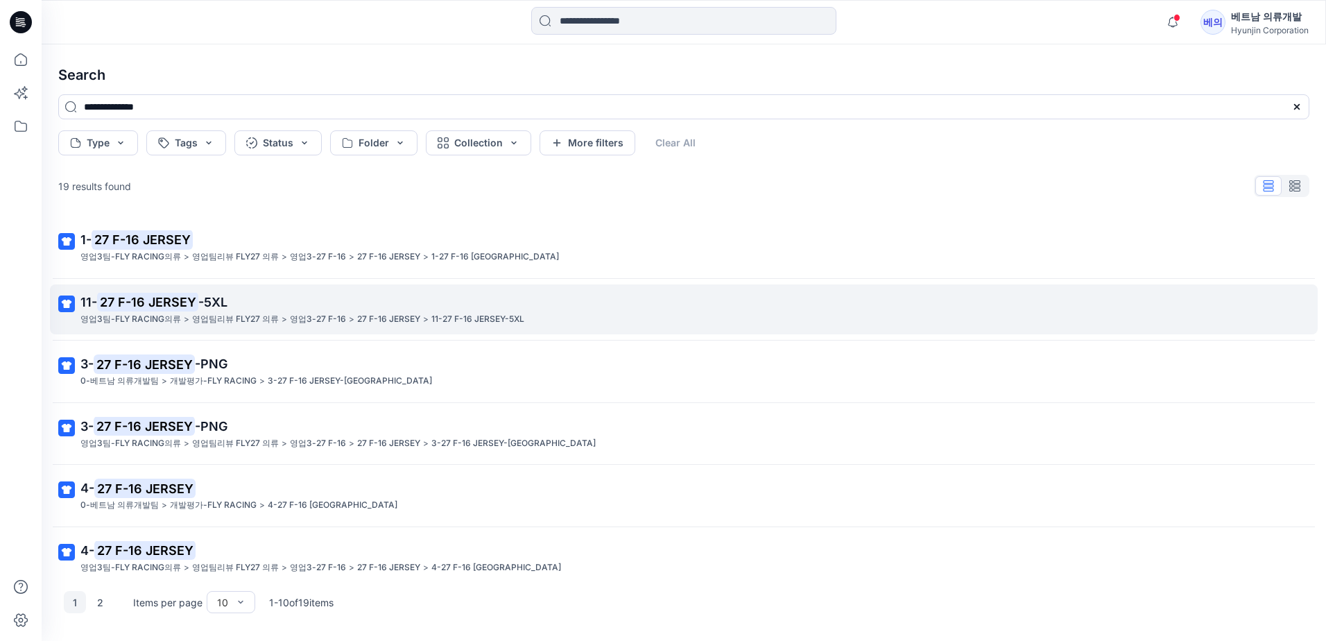
click at [150, 306] on mark "27 F-16 JERSEY" at bounding box center [147, 301] width 101 height 19
click at [150, 306] on div "**********" at bounding box center [684, 342] width 1284 height 596
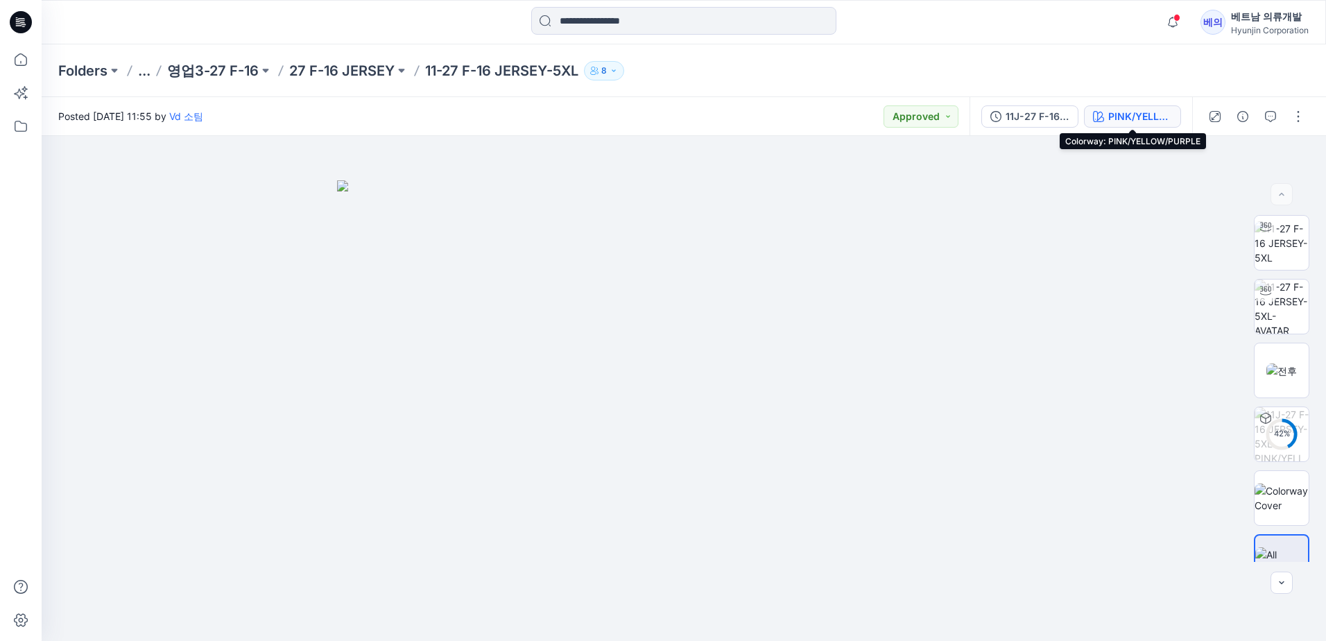
click at [1141, 116] on div "PINK/YELLOW/PURPLE" at bounding box center [1140, 116] width 64 height 15
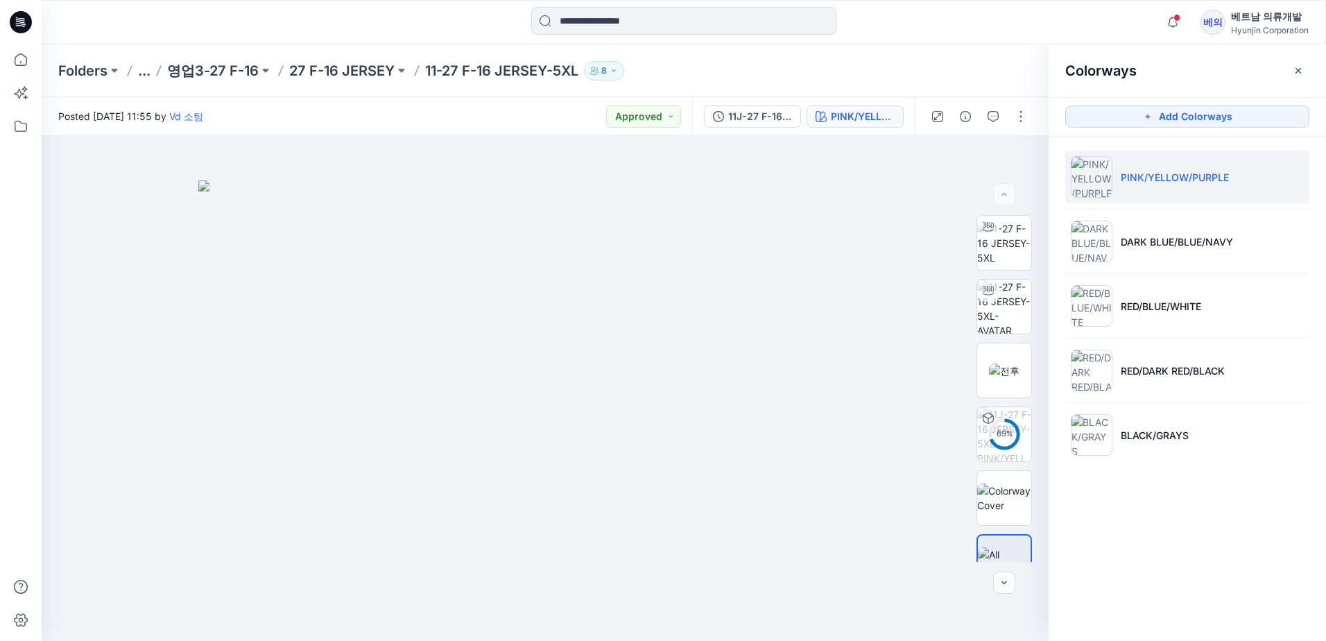
click at [1172, 181] on p "PINK/YELLOW/PURPLE" at bounding box center [1174, 177] width 108 height 15
drag, startPoint x: 623, startPoint y: 488, endPoint x: 429, endPoint y: 470, distance: 195.0
click at [429, 470] on div at bounding box center [545, 388] width 1007 height 505
drag, startPoint x: 731, startPoint y: 420, endPoint x: 637, endPoint y: 437, distance: 95.1
click at [637, 437] on div at bounding box center [545, 388] width 1007 height 505
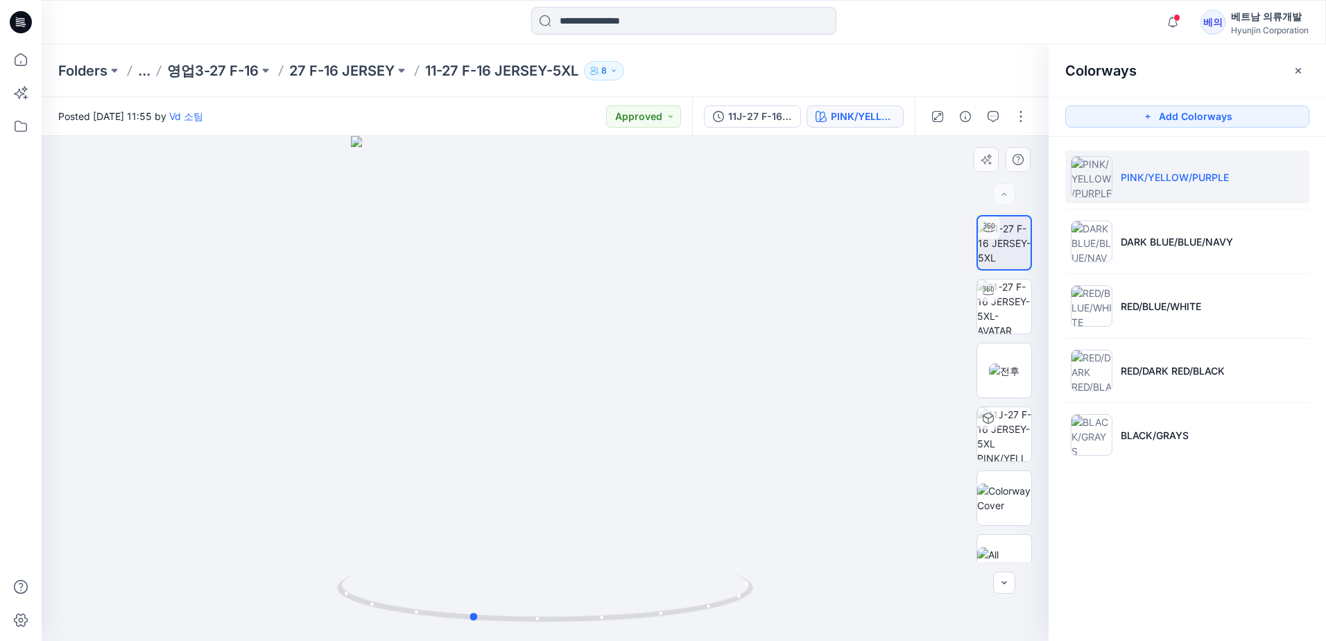
drag, startPoint x: 600, startPoint y: 467, endPoint x: 399, endPoint y: 395, distance: 214.3
click at [399, 395] on div at bounding box center [545, 388] width 1007 height 505
